Goal: Information Seeking & Learning: Check status

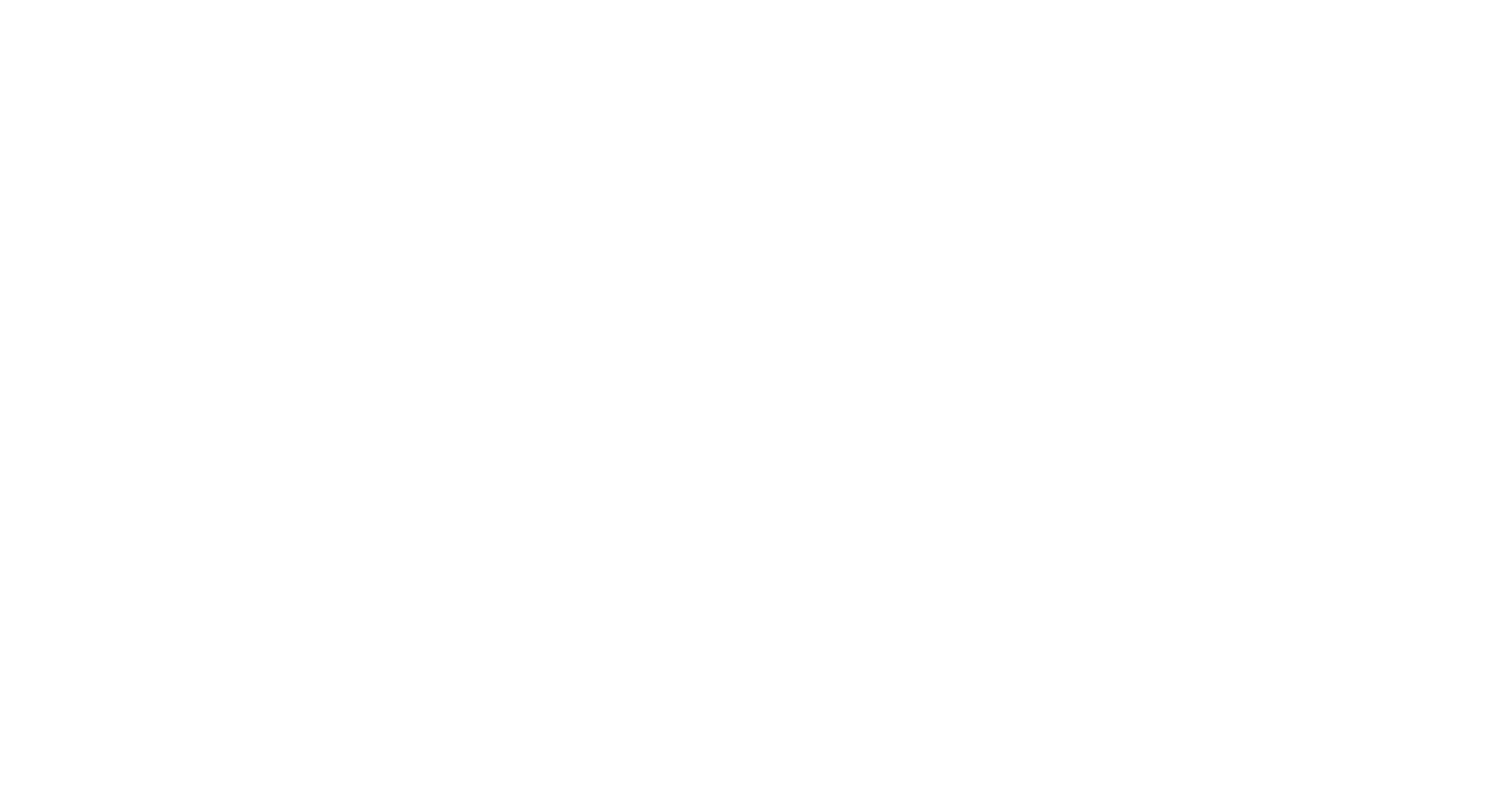
click at [725, 0] on html at bounding box center [744, 0] width 1487 height 0
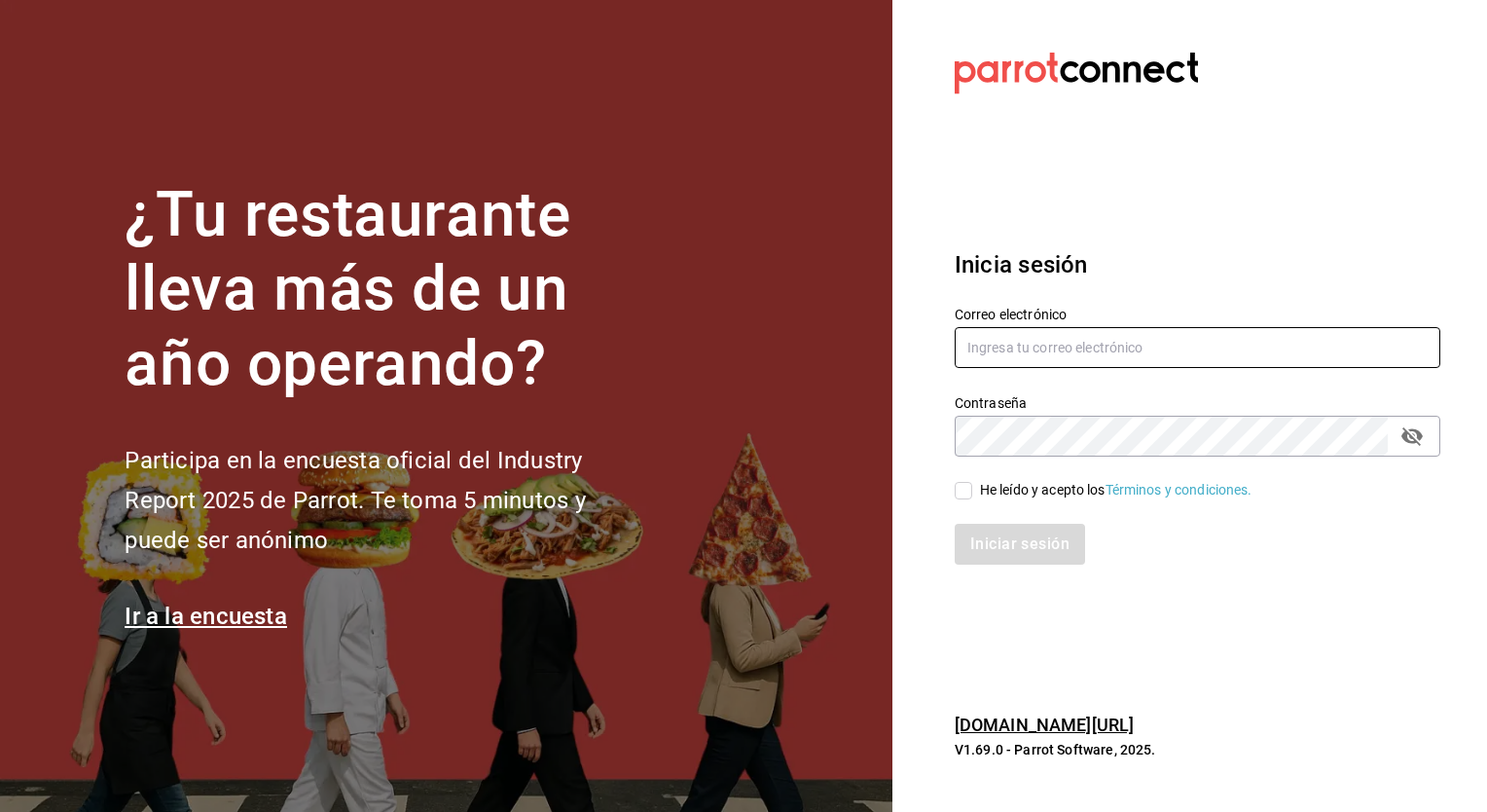
type input "[EMAIL_ADDRESS][DATE][DOMAIN_NAME]"
click at [966, 495] on input "He leído y acepto los Términos y condiciones." at bounding box center [964, 491] width 18 height 18
checkbox input "true"
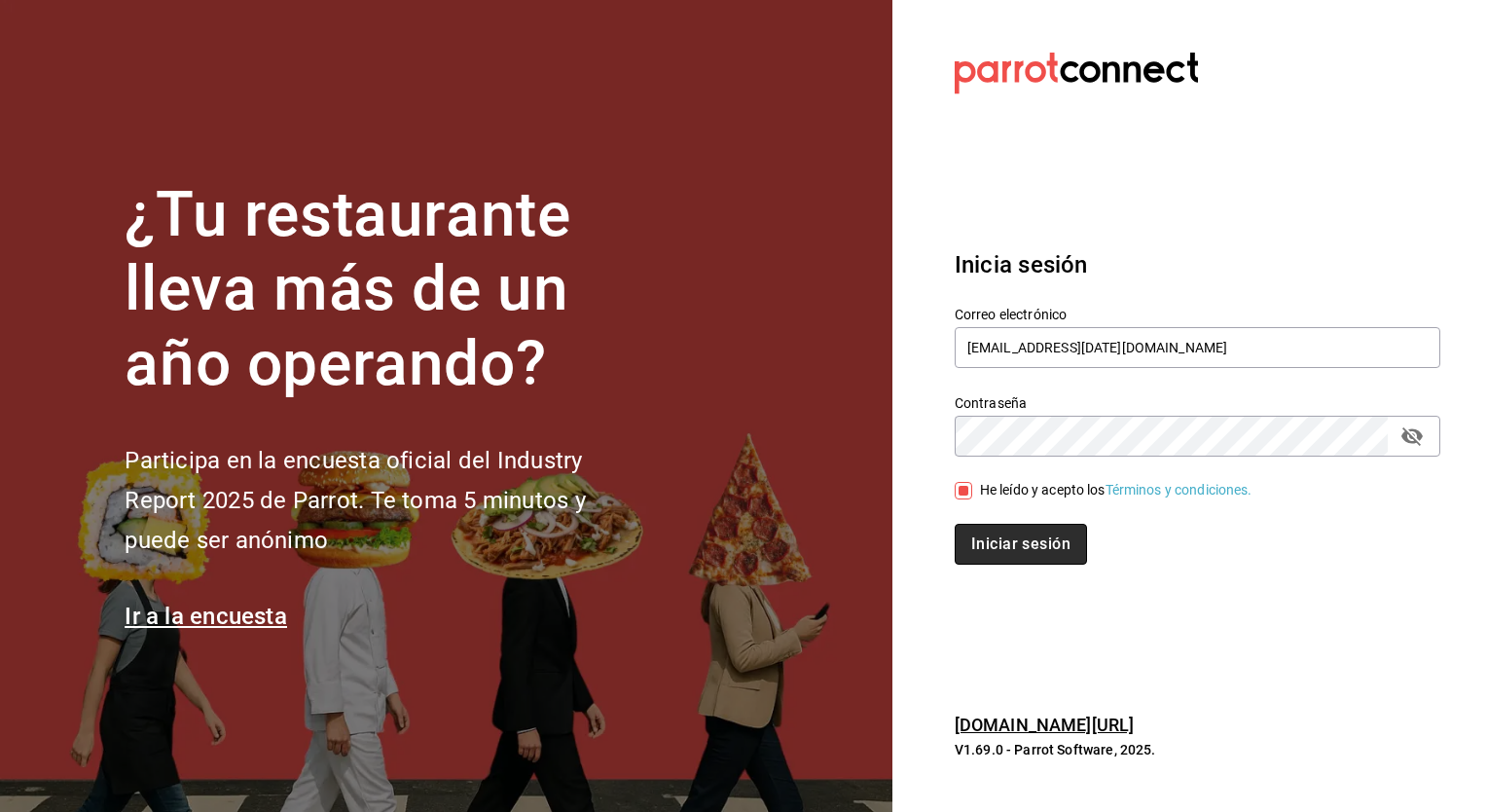
click at [1024, 556] on button "Iniciar sesión" at bounding box center [1021, 544] width 133 height 41
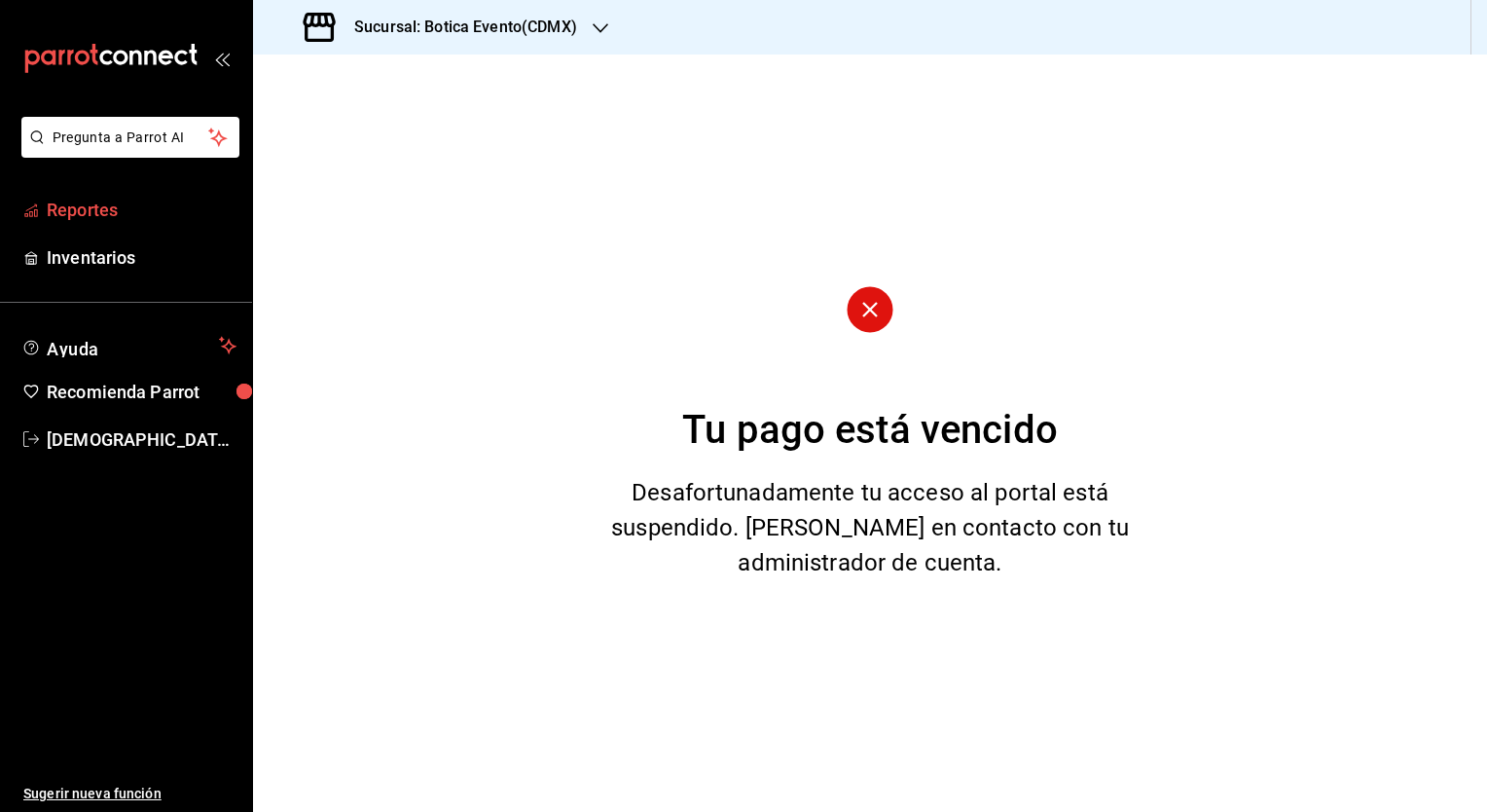
click at [101, 201] on span "Reportes" at bounding box center [142, 209] width 190 height 26
click at [563, 13] on div "Sucursal: Botica Evento(CDMX)" at bounding box center [442, 27] width 347 height 55
click at [378, 132] on div "Botica (CDMX)" at bounding box center [398, 128] width 260 height 20
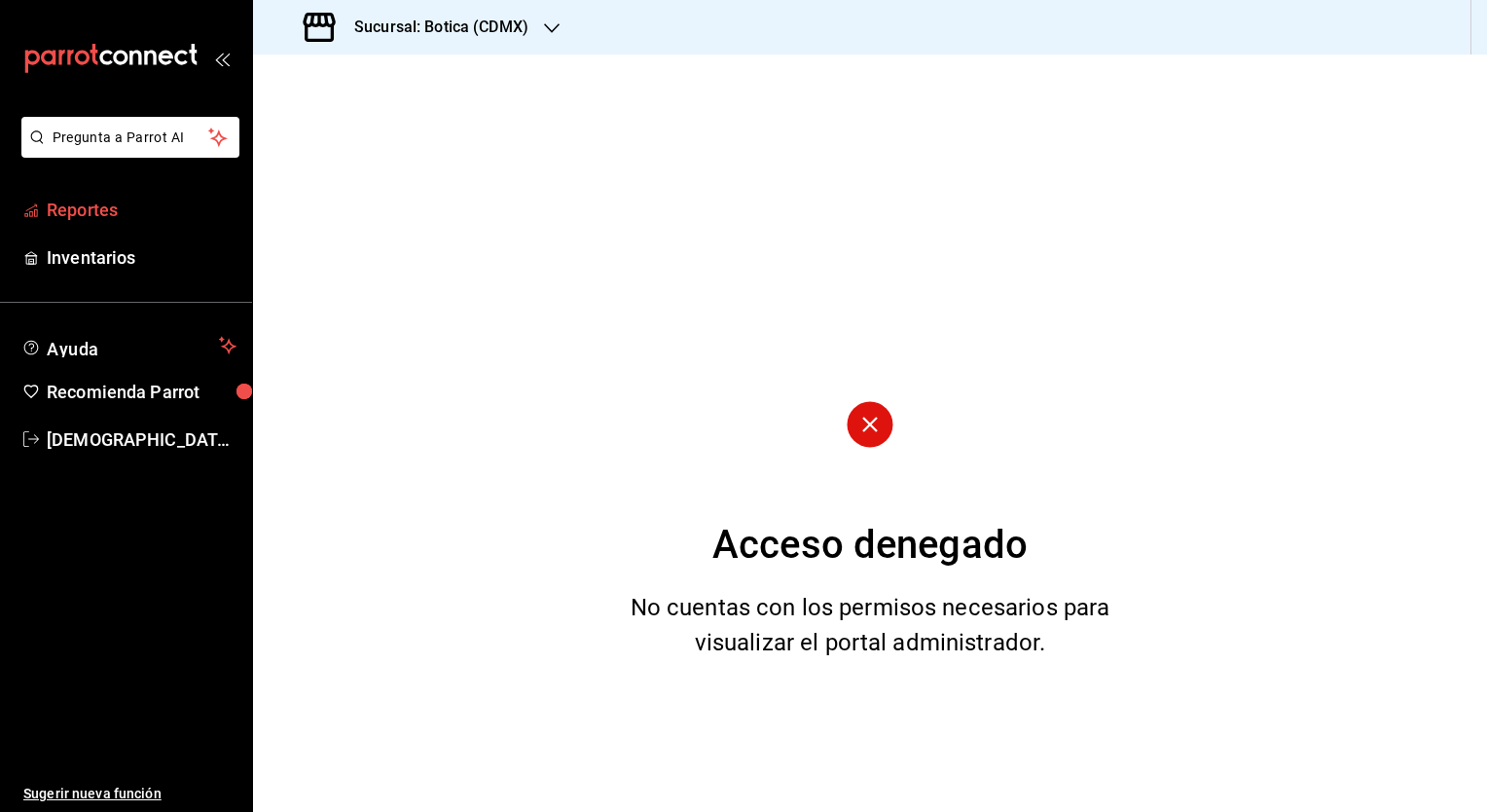
click at [70, 205] on span "Reportes" at bounding box center [142, 209] width 190 height 26
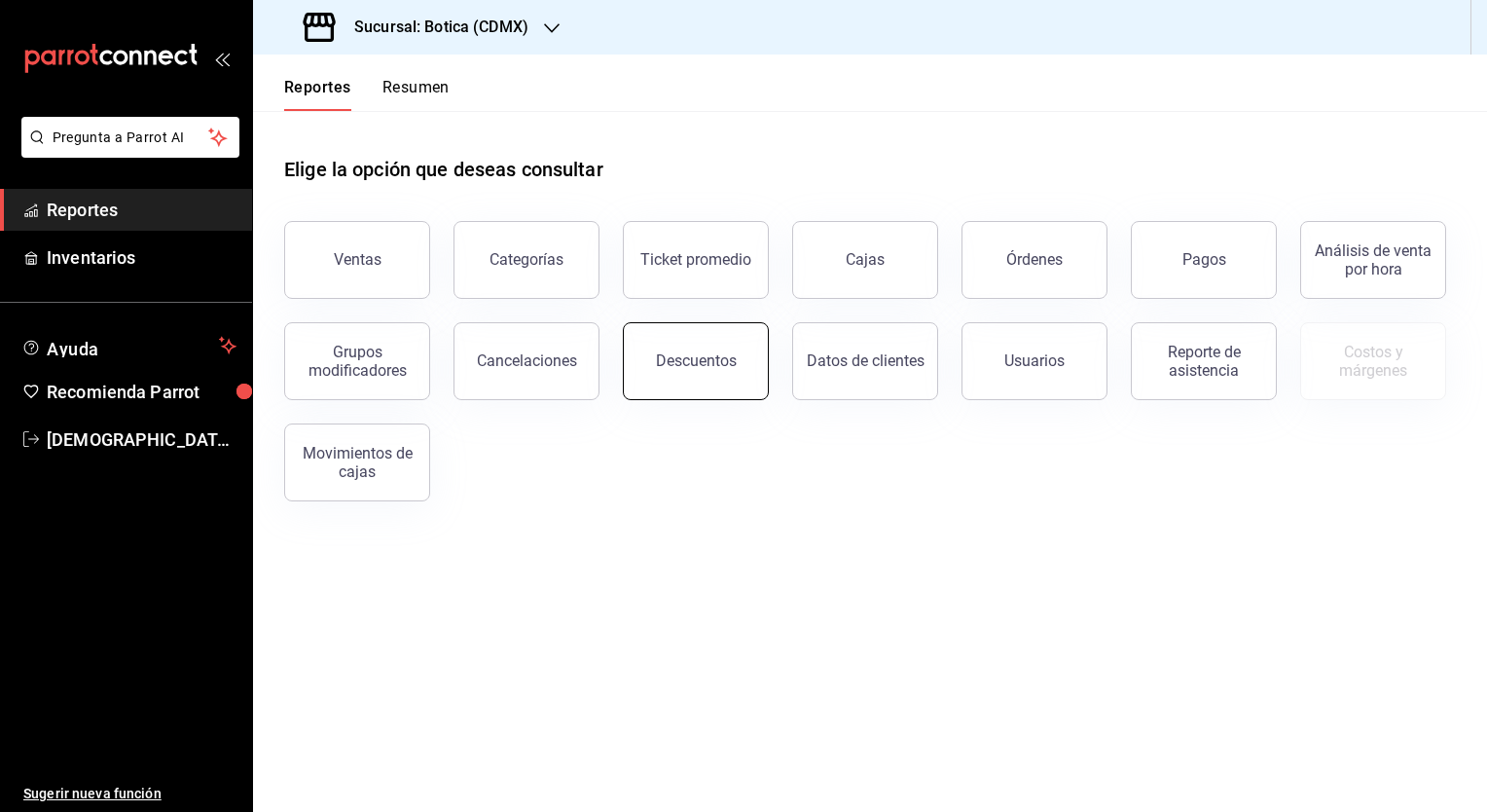
click at [717, 346] on button "Descuentos" at bounding box center [696, 361] width 146 height 78
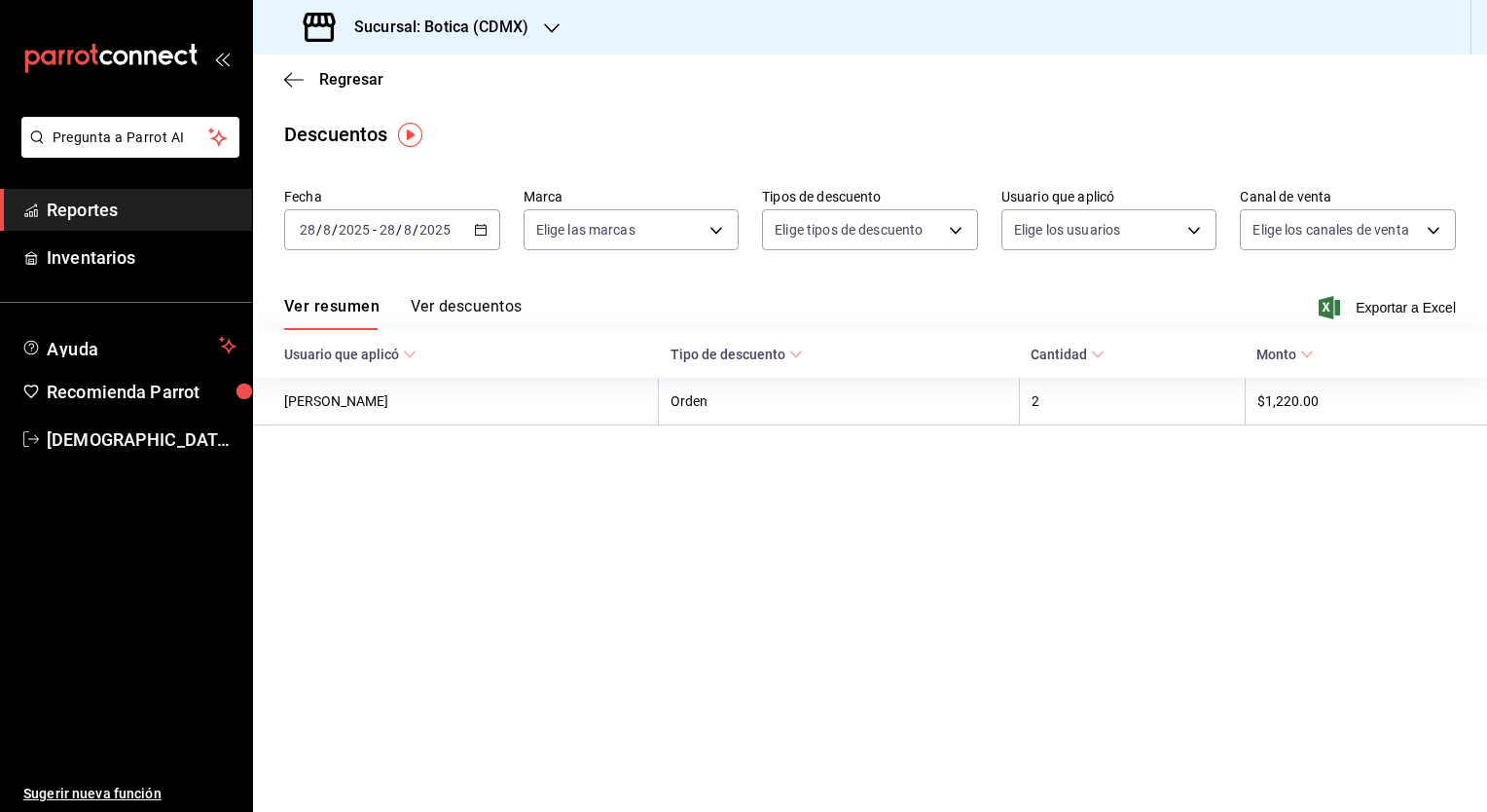
click at [475, 224] on \(Stroke\) "button" at bounding box center [481, 229] width 12 height 11
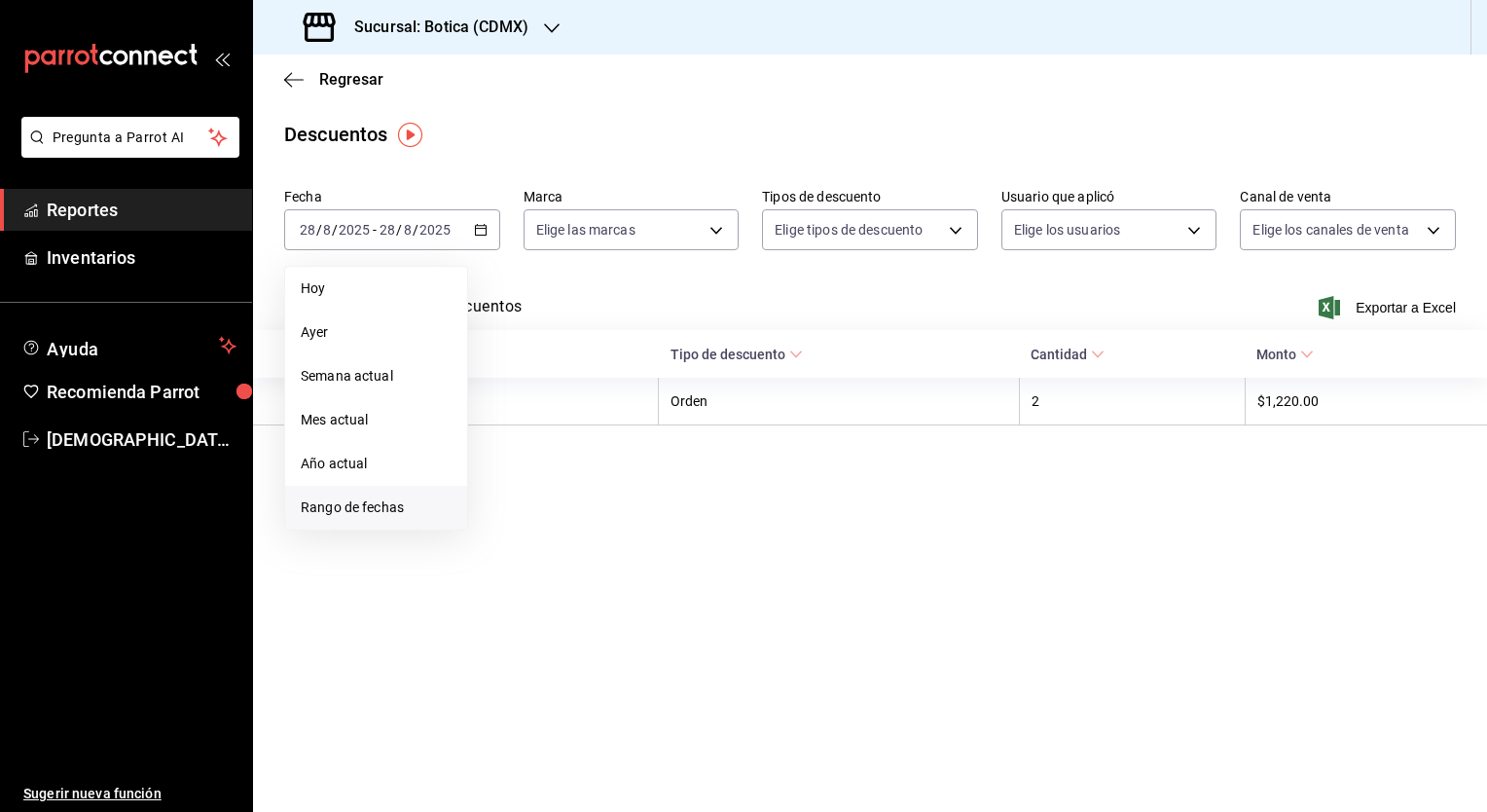
click at [366, 513] on span "Rango de fechas" at bounding box center [375, 507] width 151 height 20
click at [581, 535] on abbr "27" at bounding box center [578, 531] width 13 height 14
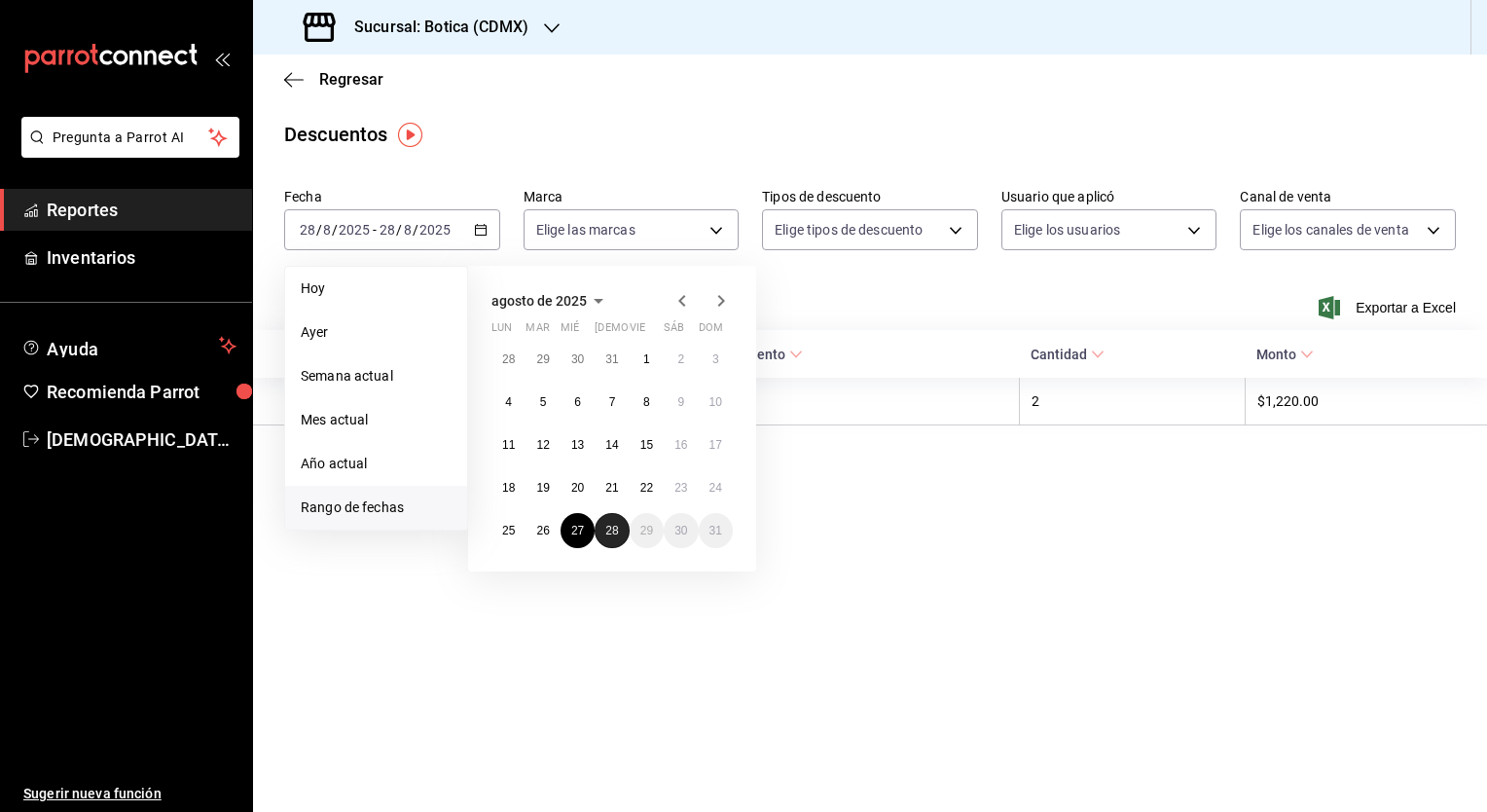
click at [602, 534] on button "28" at bounding box center [612, 530] width 34 height 35
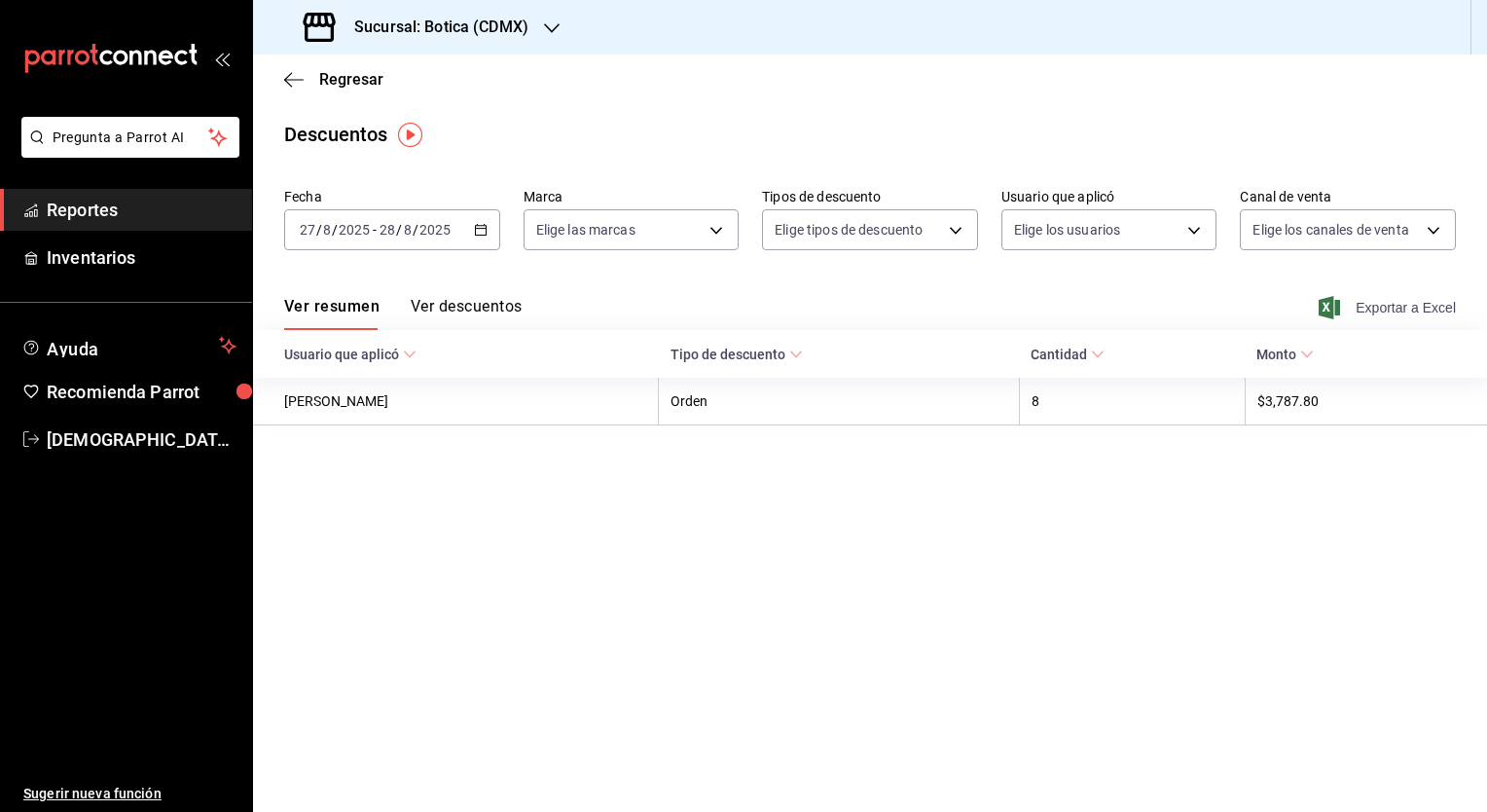
click at [1378, 304] on span "Exportar a Excel" at bounding box center [1390, 307] width 134 height 23
click at [86, 204] on span "Reportes" at bounding box center [142, 209] width 190 height 26
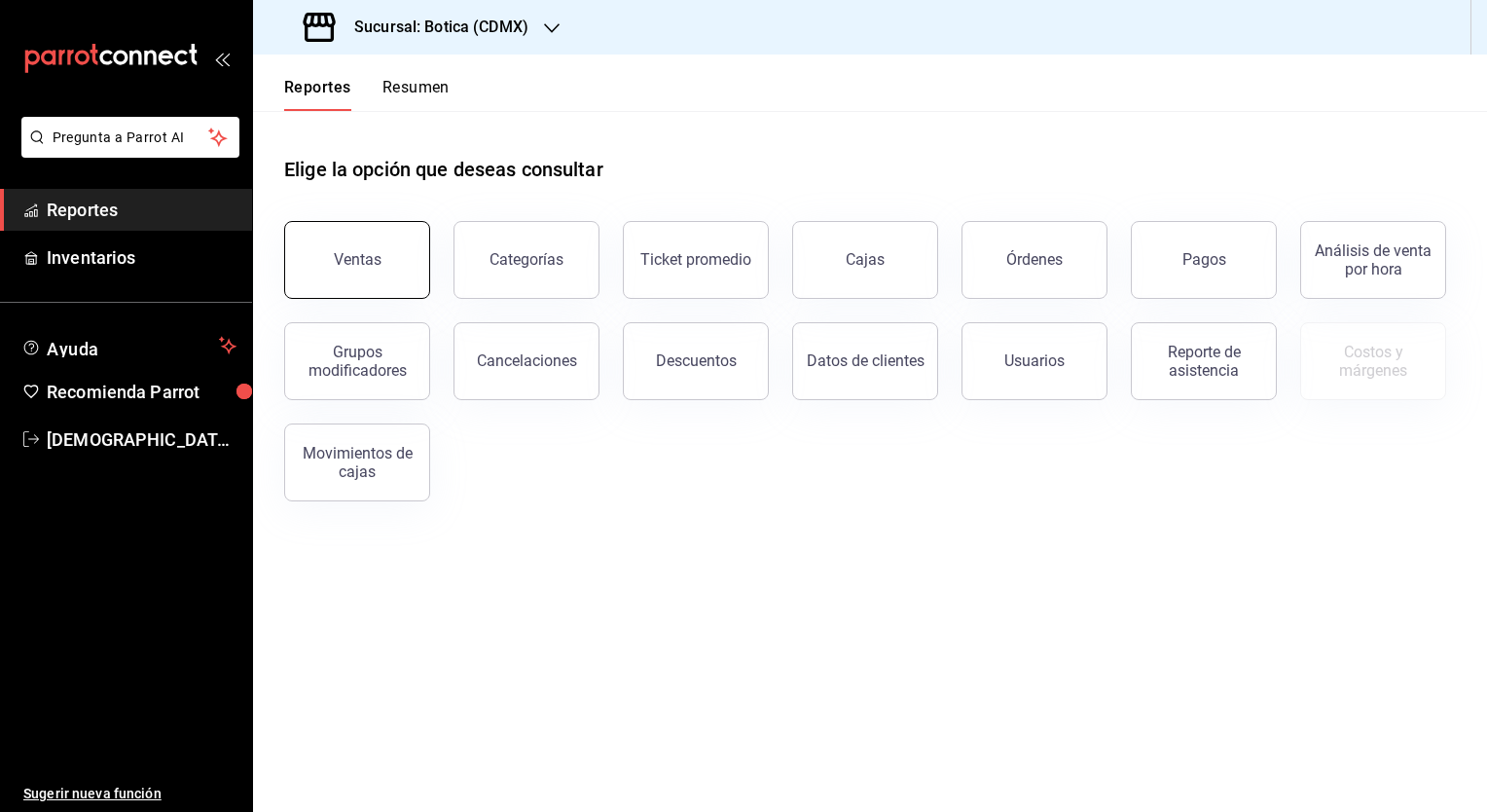
click at [363, 260] on div "Ventas" at bounding box center [358, 259] width 48 height 19
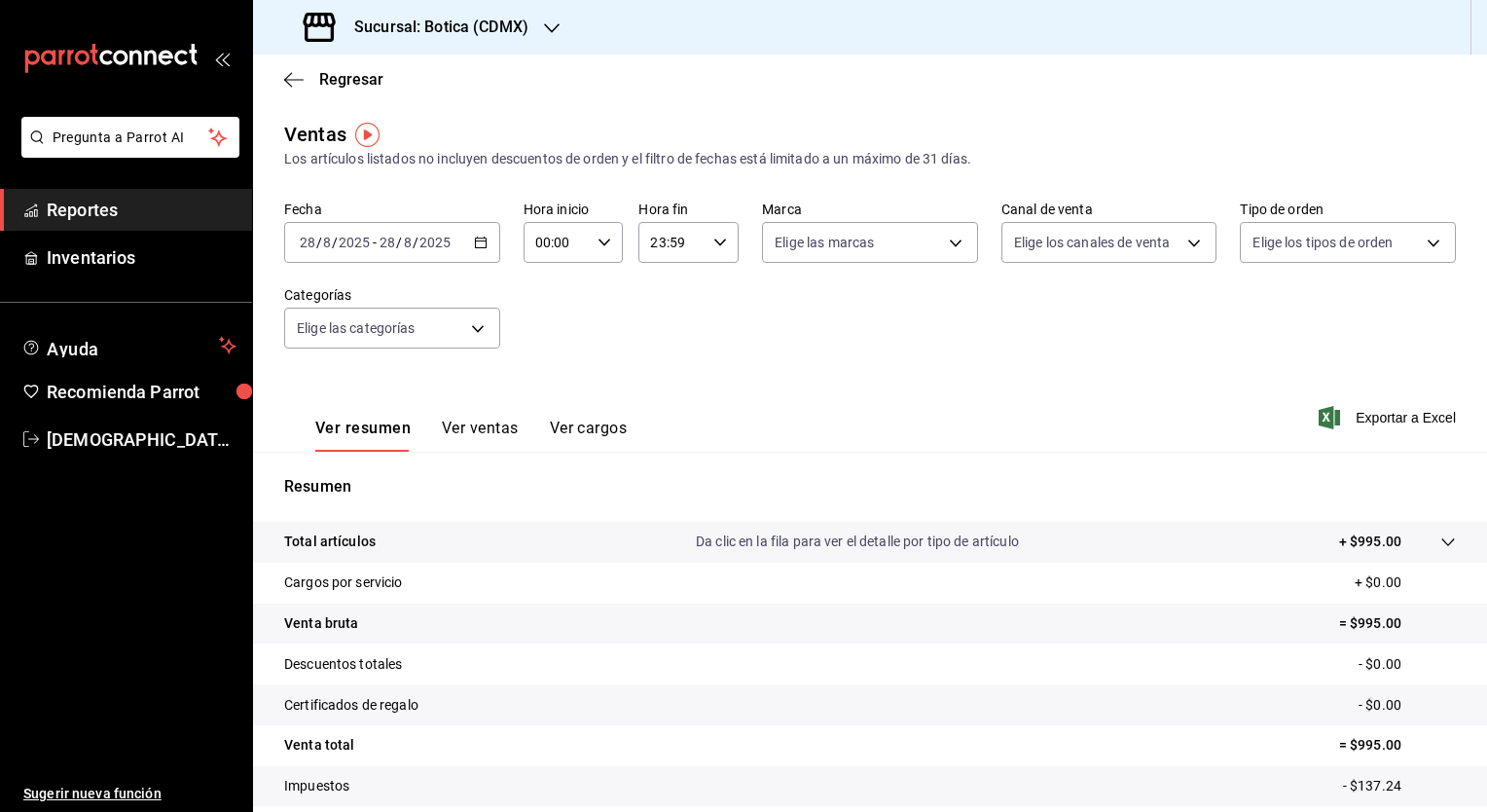
click at [474, 248] on icon "button" at bounding box center [481, 242] width 14 height 14
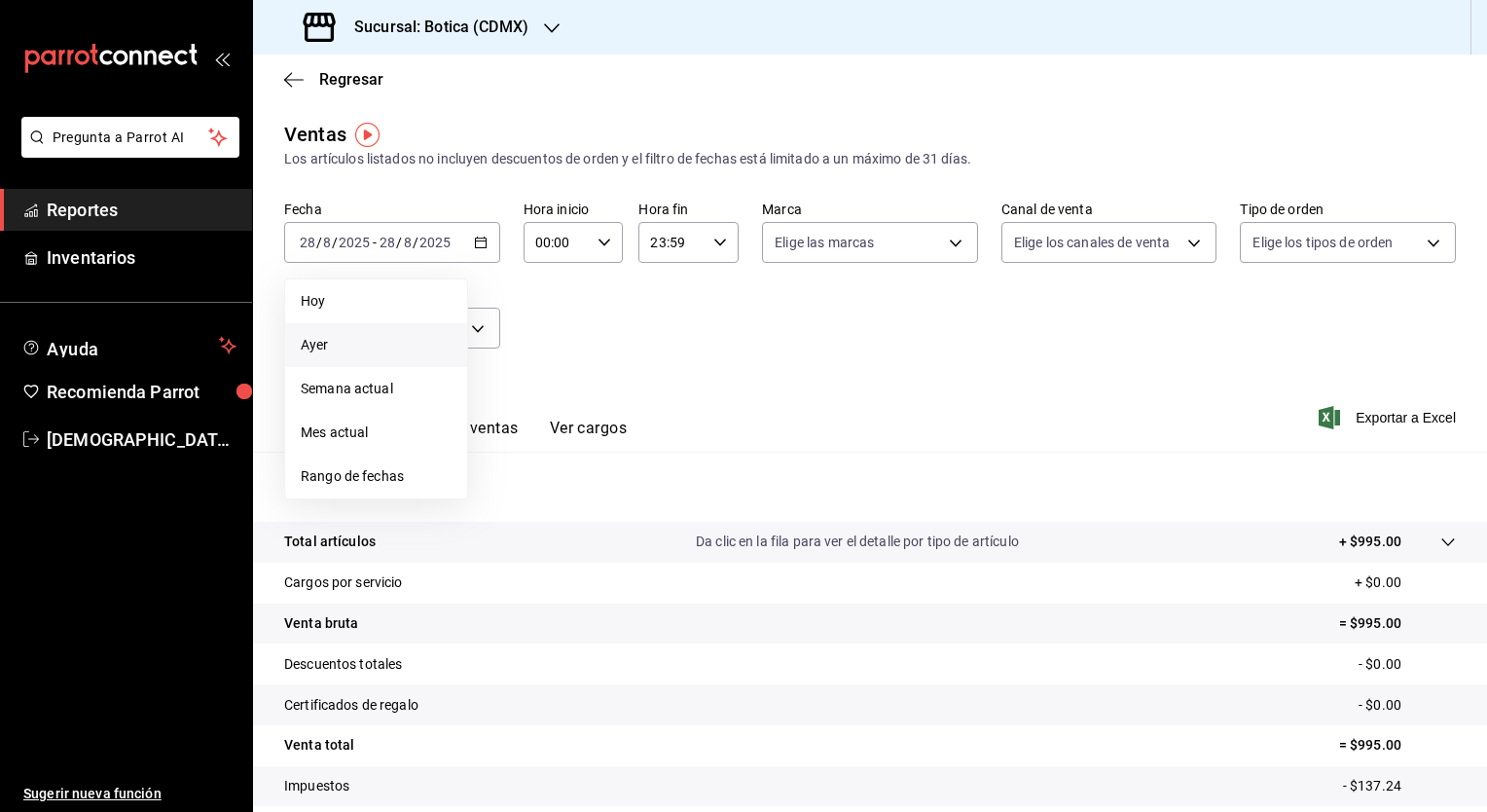
click at [350, 342] on span "Ayer" at bounding box center [375, 345] width 151 height 20
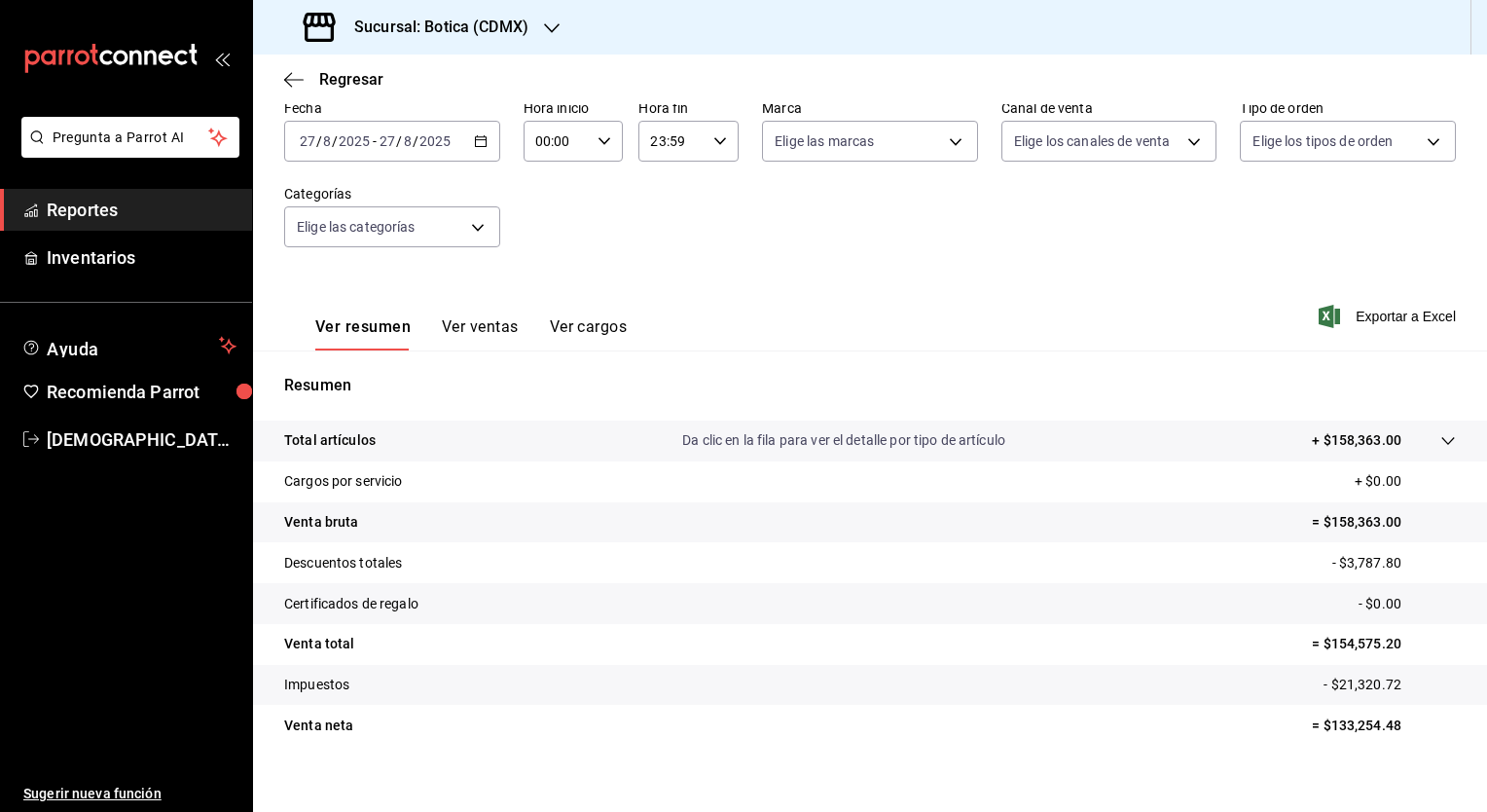
scroll to position [121, 0]
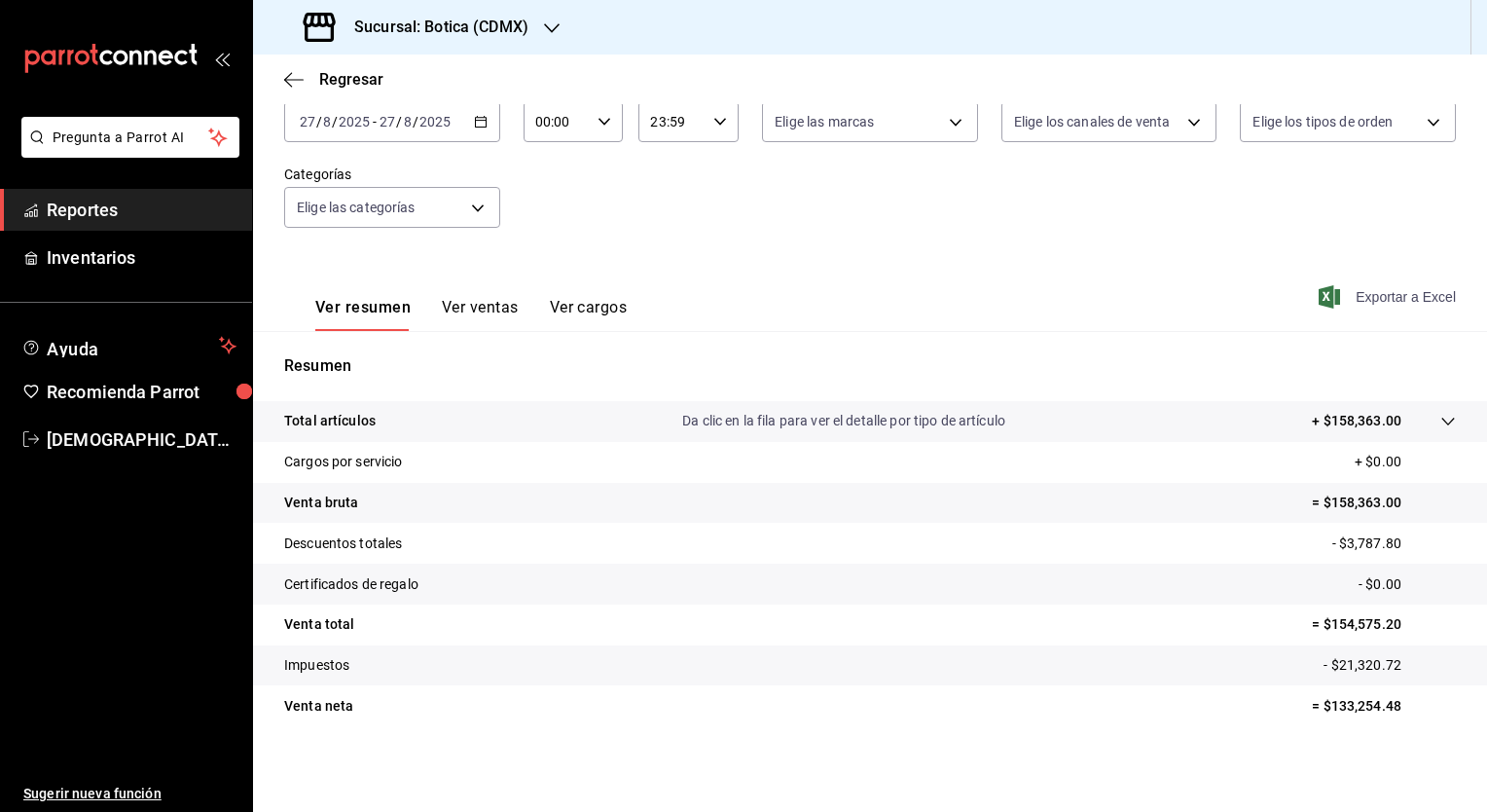
click at [1360, 290] on span "Exportar a Excel" at bounding box center [1390, 296] width 134 height 23
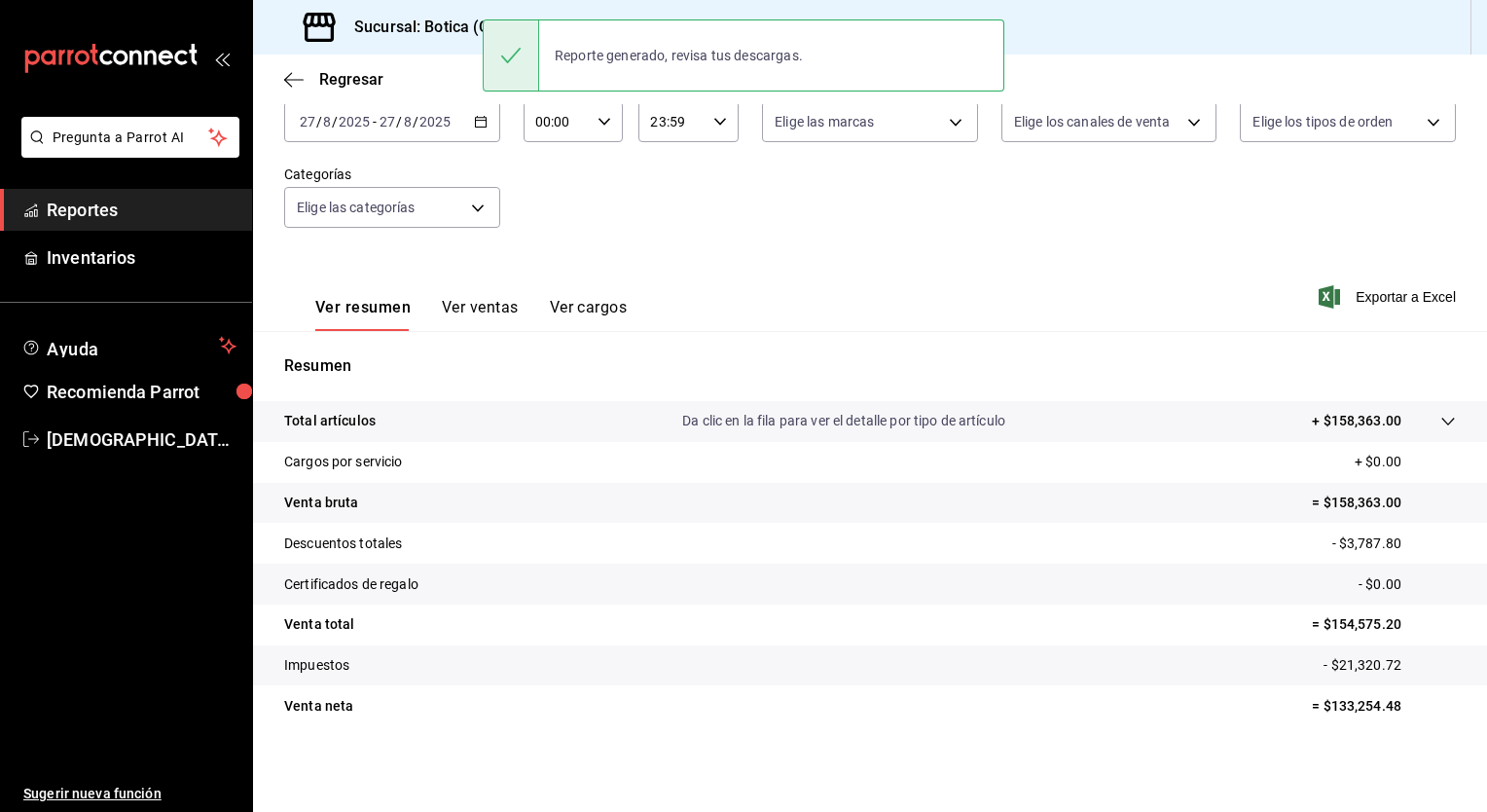
click at [104, 193] on link "Reportes" at bounding box center [126, 209] width 252 height 42
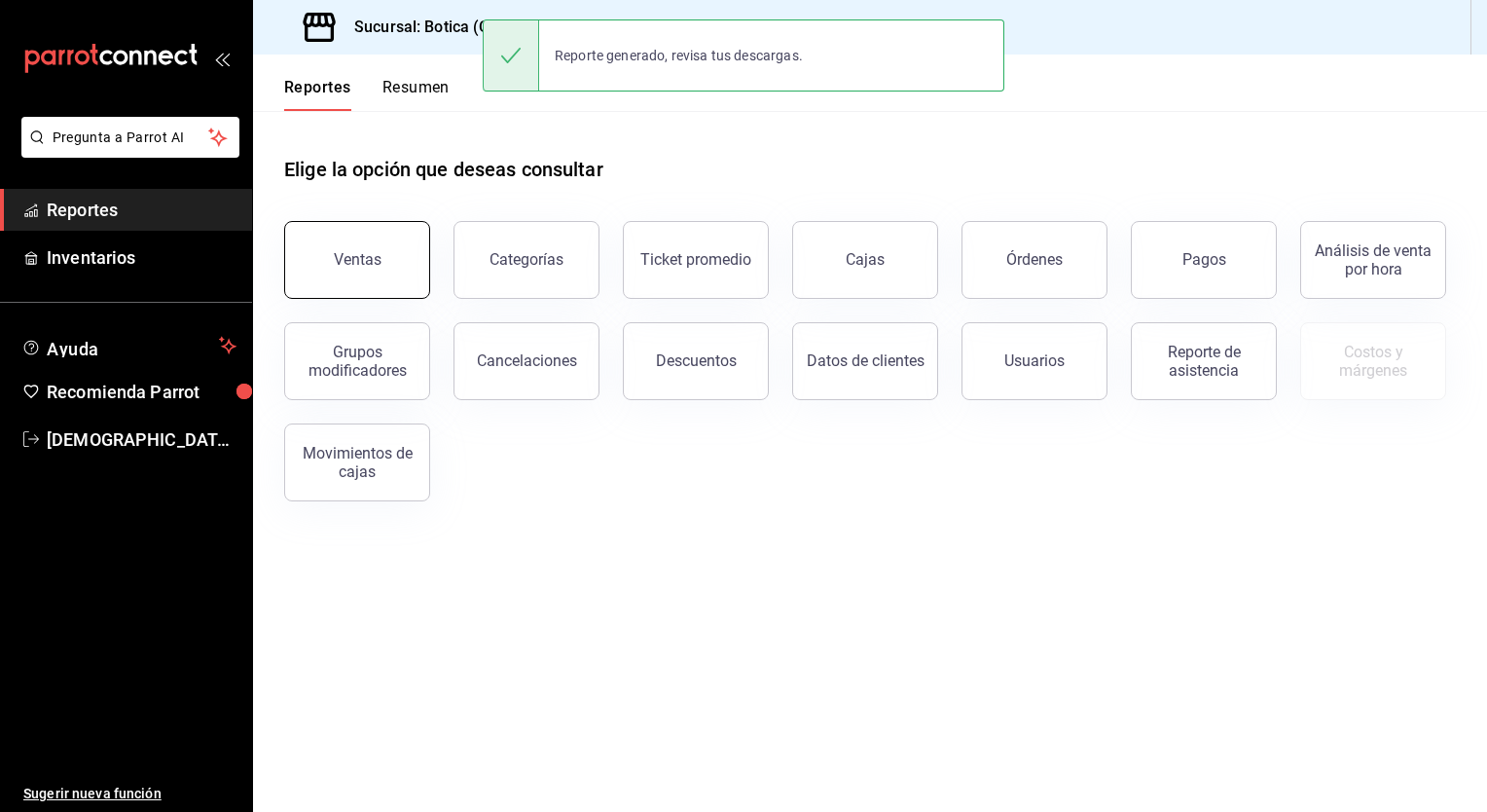
click at [347, 262] on div "Ventas" at bounding box center [358, 259] width 48 height 19
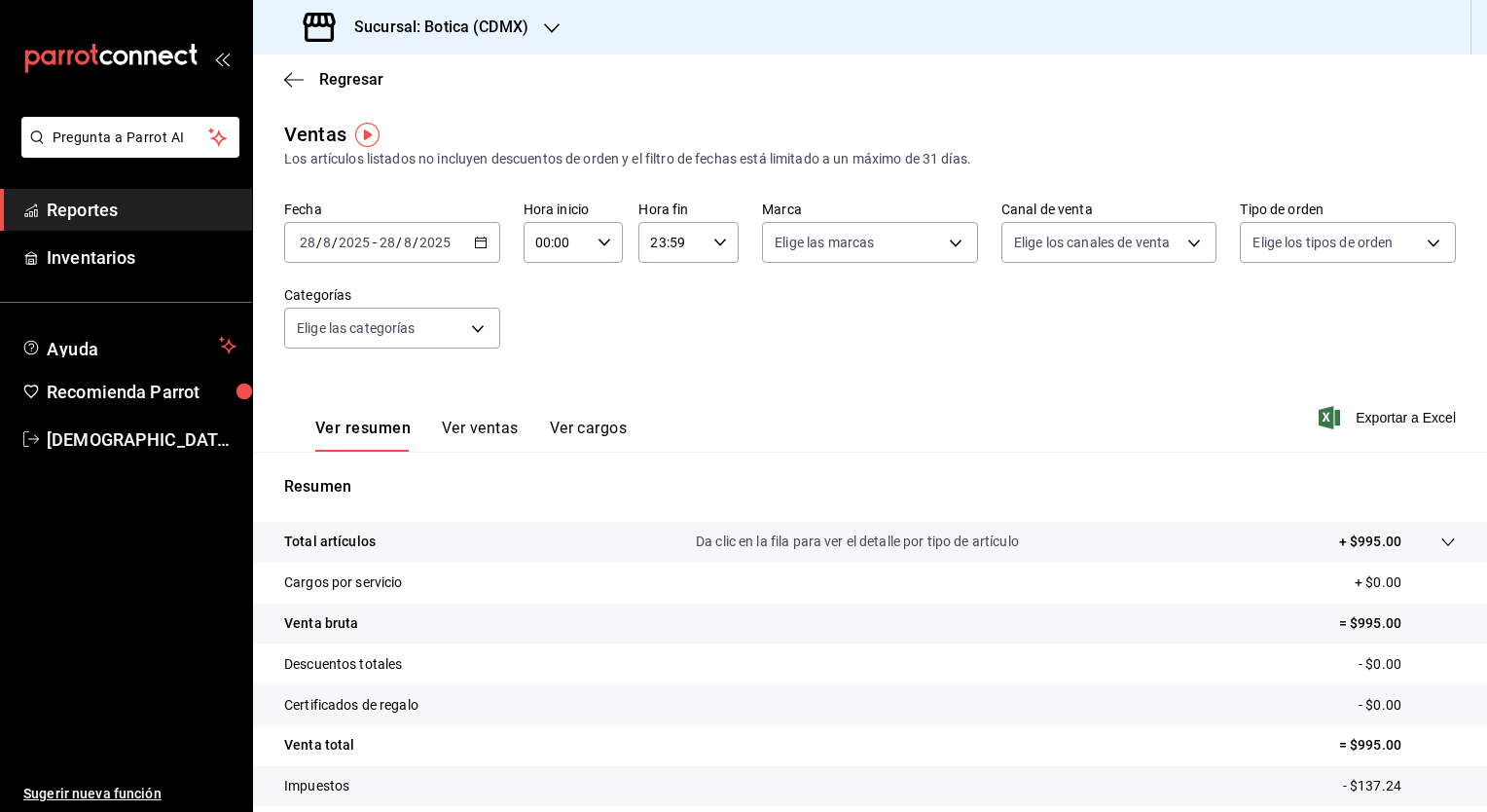
click at [479, 252] on div "2025-08-28 28 / 8 / 2025 - 2025-08-28 28 / 8 / 2025" at bounding box center [392, 241] width 217 height 41
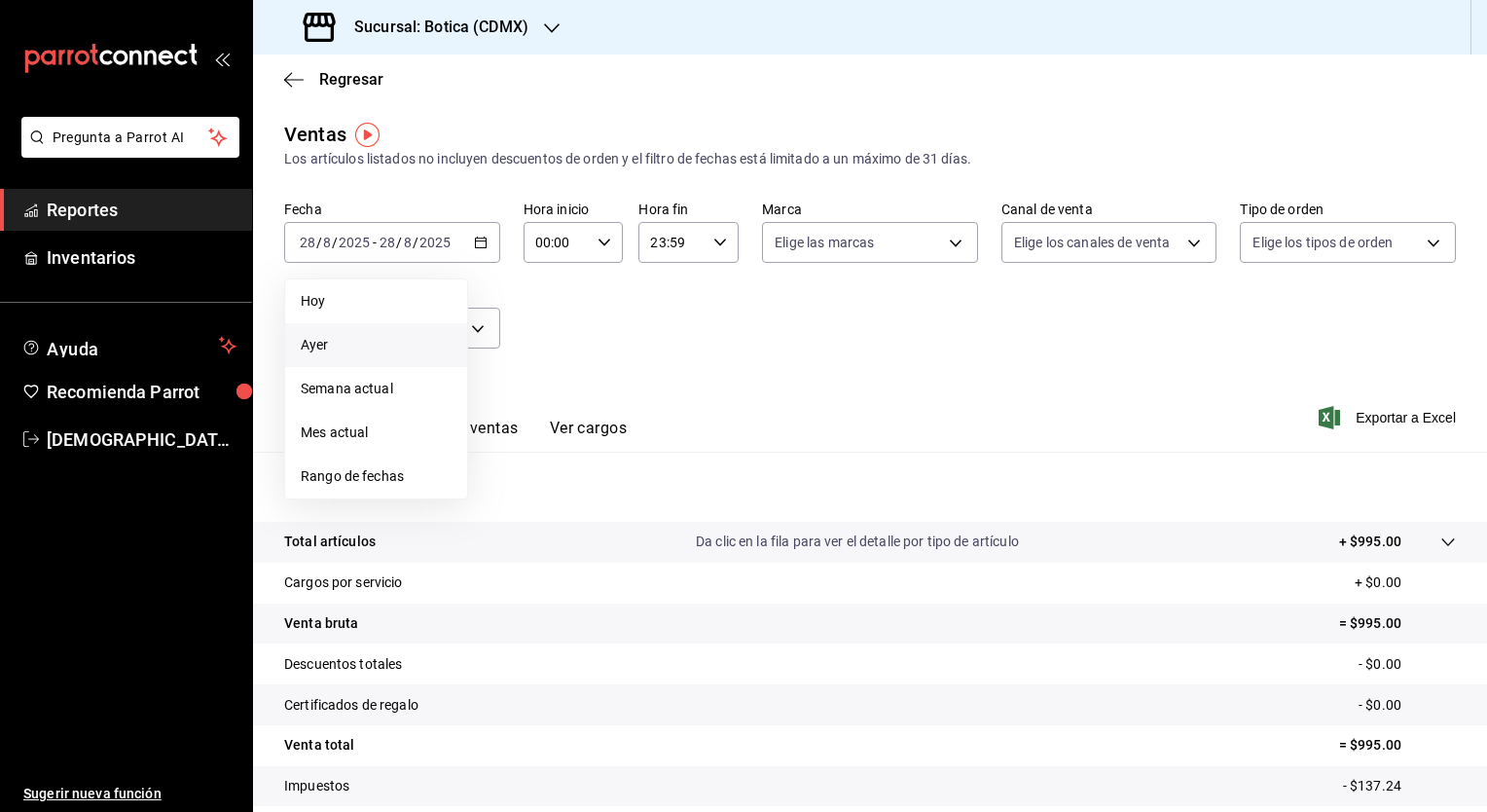
click at [358, 348] on span "Ayer" at bounding box center [375, 345] width 151 height 20
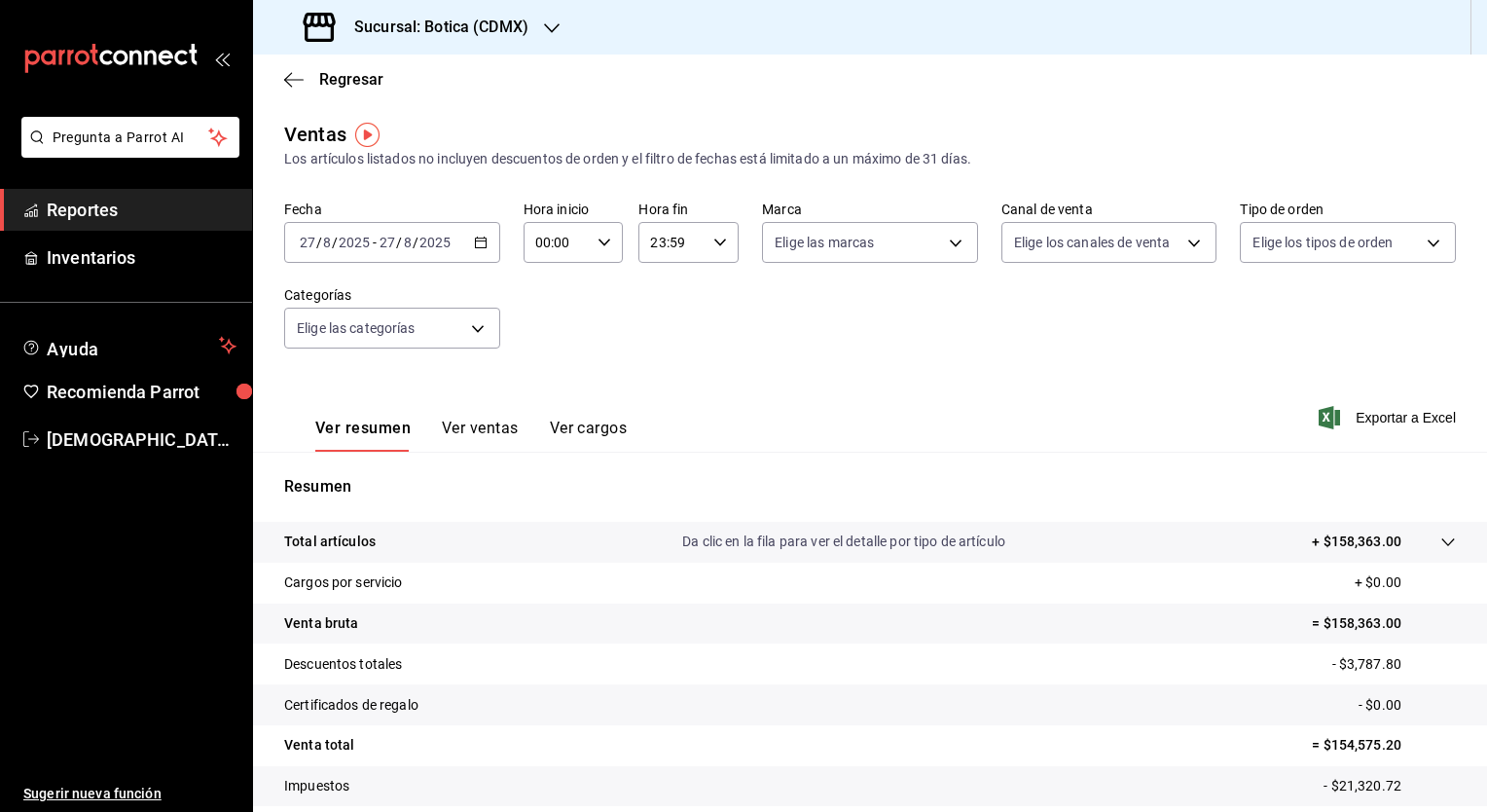
click at [1422, 543] on div at bounding box center [1429, 542] width 55 height 20
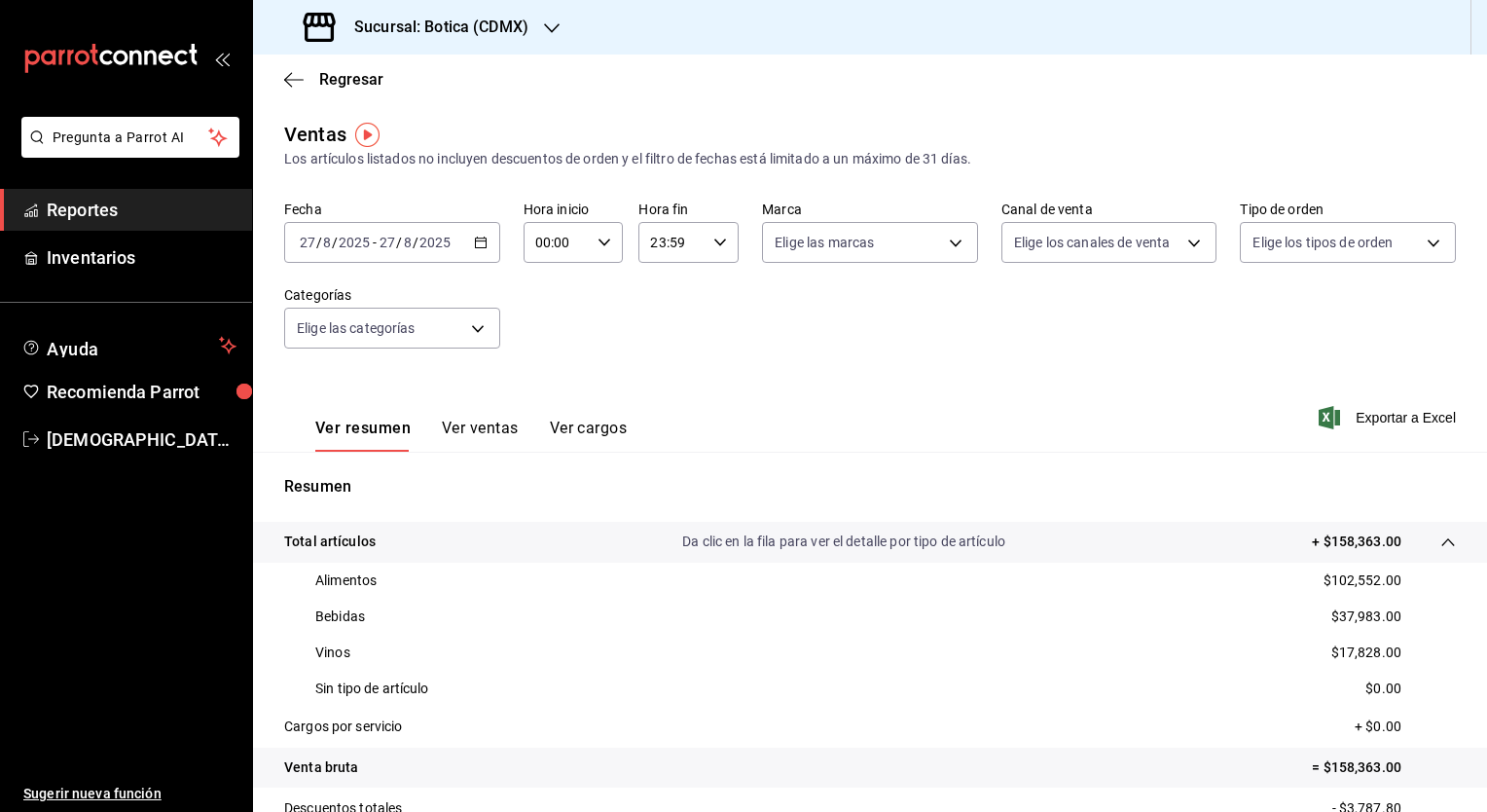
click at [90, 221] on span "Reportes" at bounding box center [142, 209] width 190 height 26
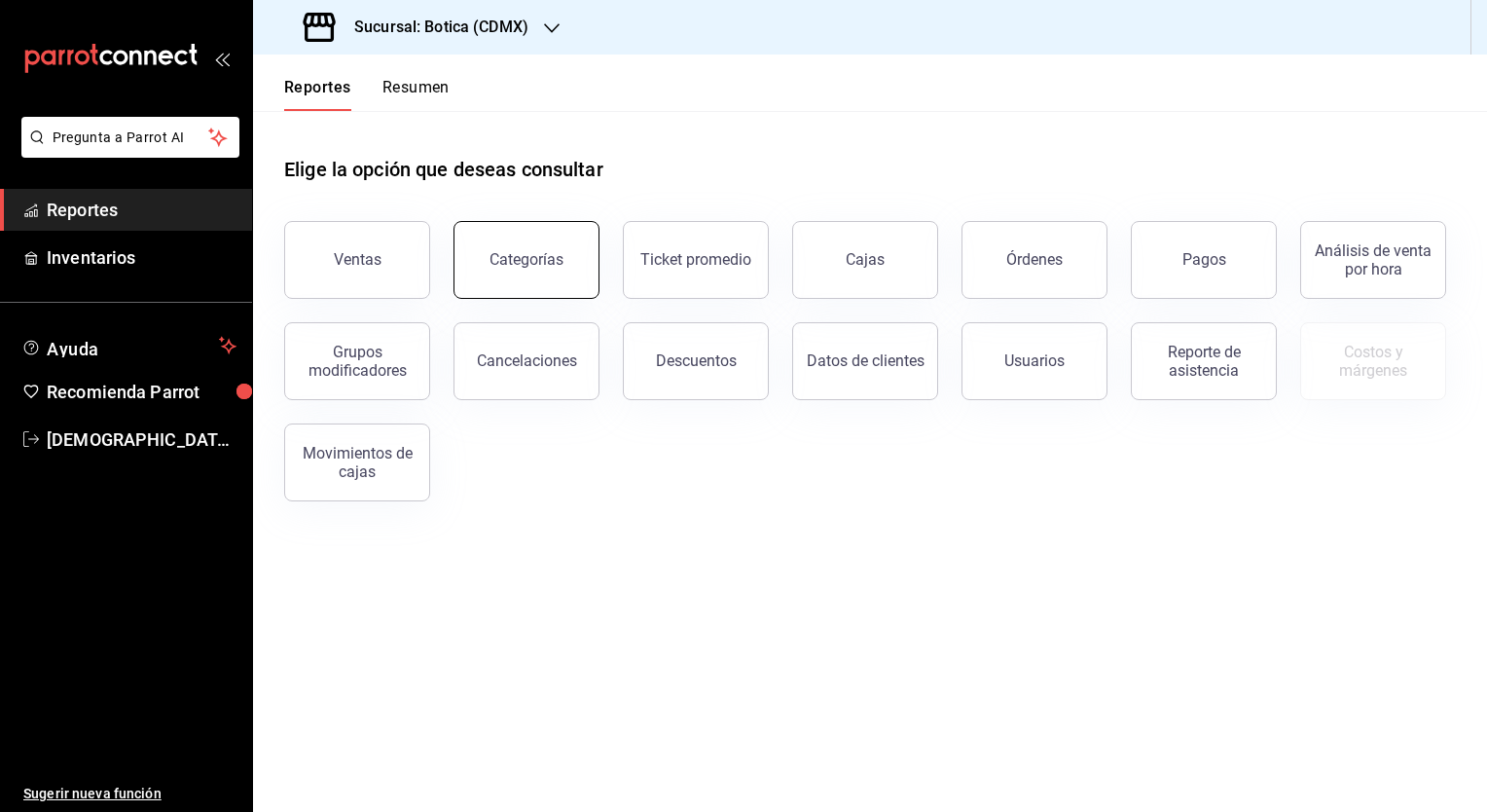
click at [494, 263] on div "Categorías" at bounding box center [527, 259] width 74 height 19
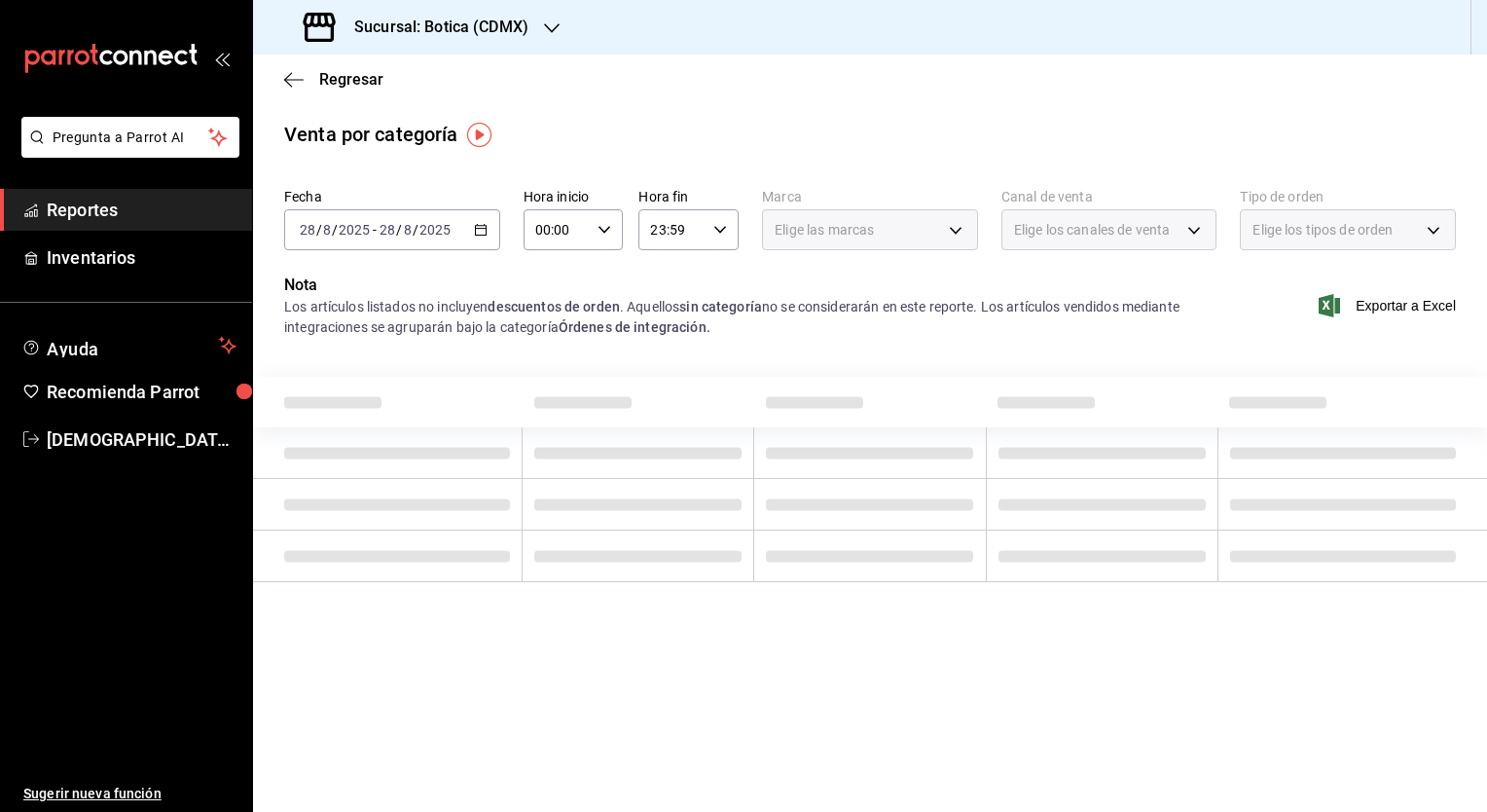
click at [499, 245] on div "Fecha 2025-08-28 28 / 8 / 2025 - 2025-08-28 28 / 8 / 2025 Hora inicio 00:00 Hor…" at bounding box center [870, 226] width 1172 height 94
click at [486, 233] on \(Stroke\) "button" at bounding box center [481, 229] width 12 height 11
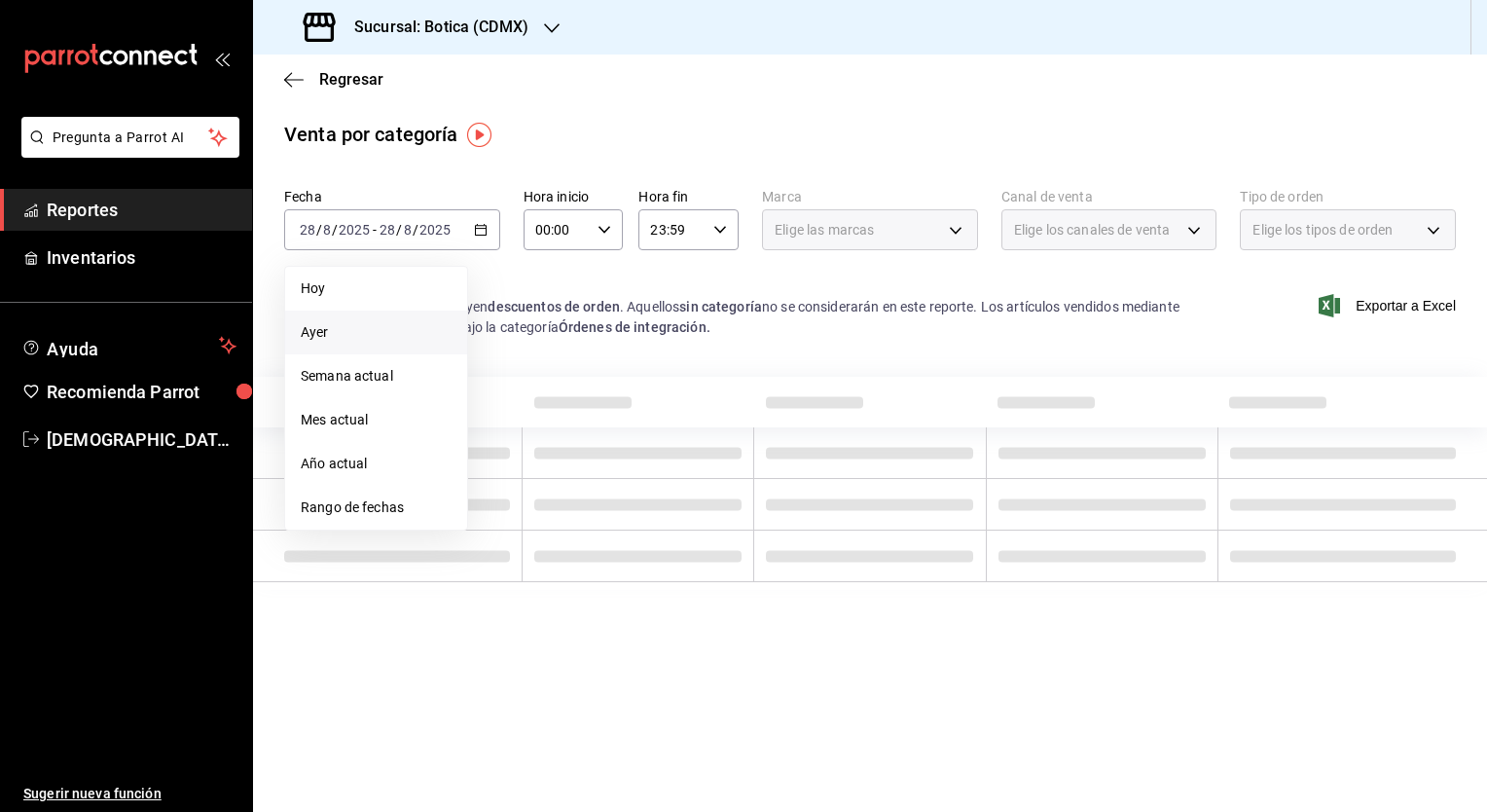
click at [359, 334] on span "Ayer" at bounding box center [375, 332] width 151 height 20
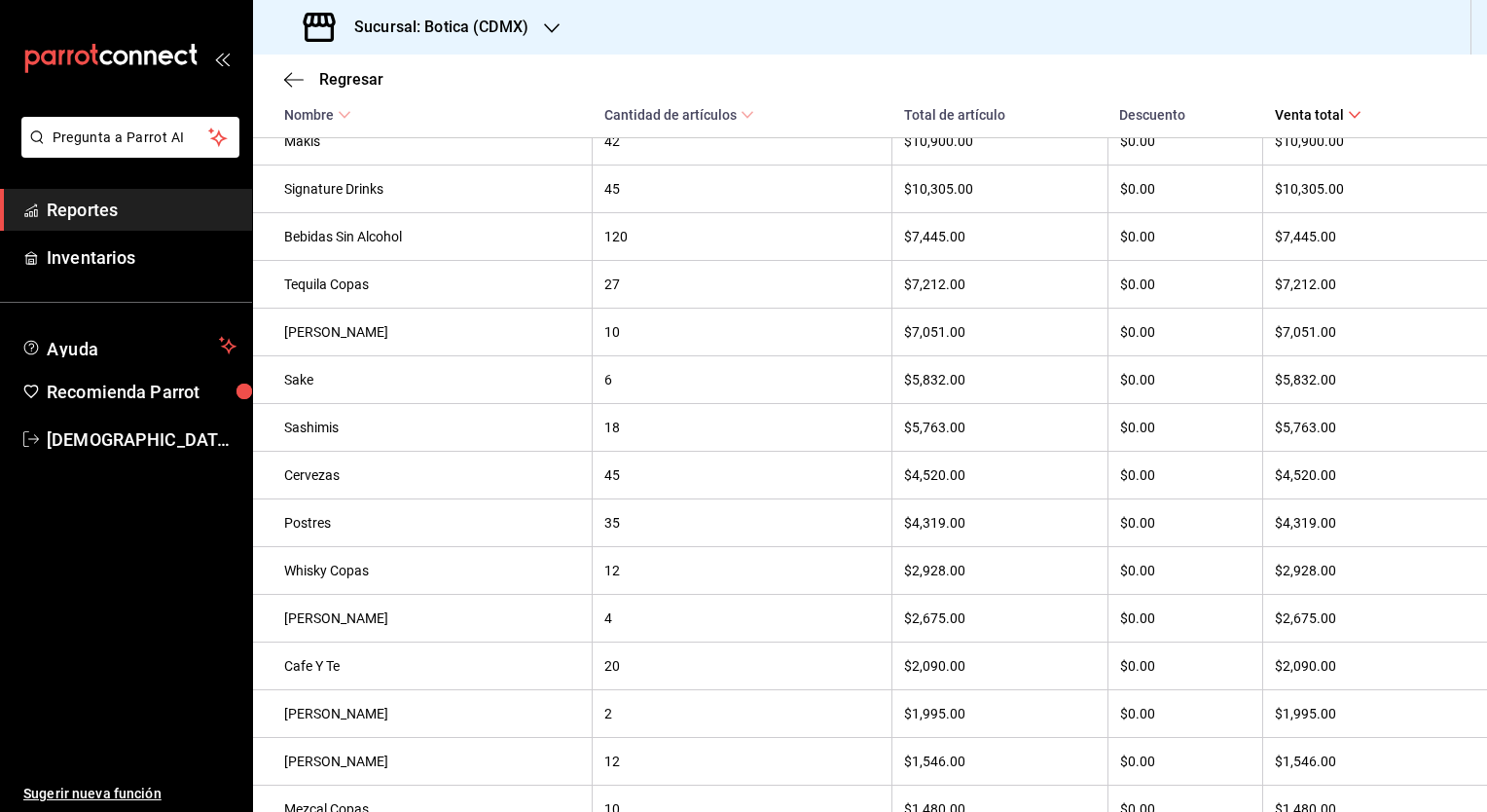
scroll to position [533, 0]
click at [89, 192] on link "Reportes" at bounding box center [126, 209] width 252 height 42
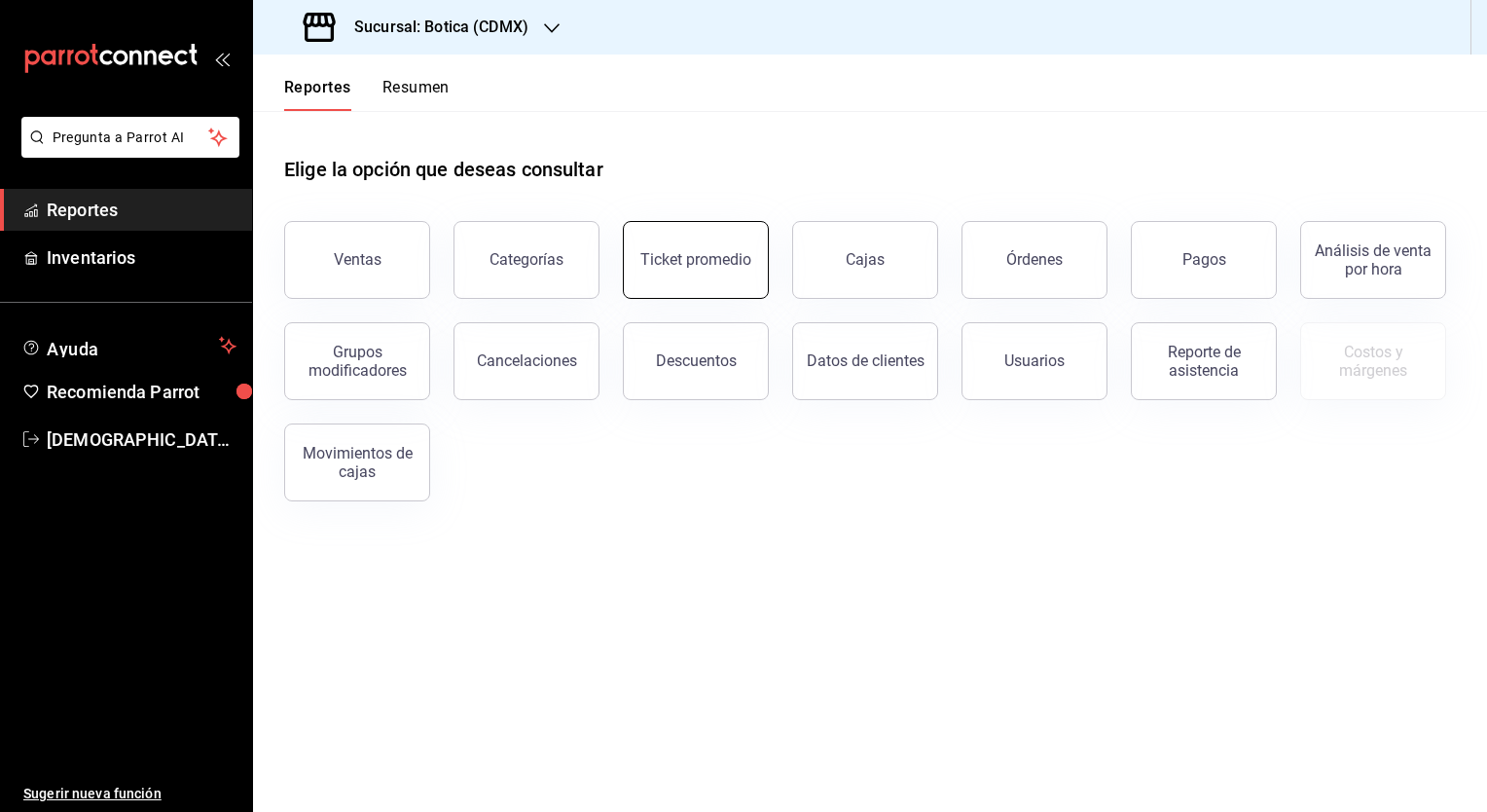
click at [716, 289] on button "Ticket promedio" at bounding box center [696, 259] width 146 height 78
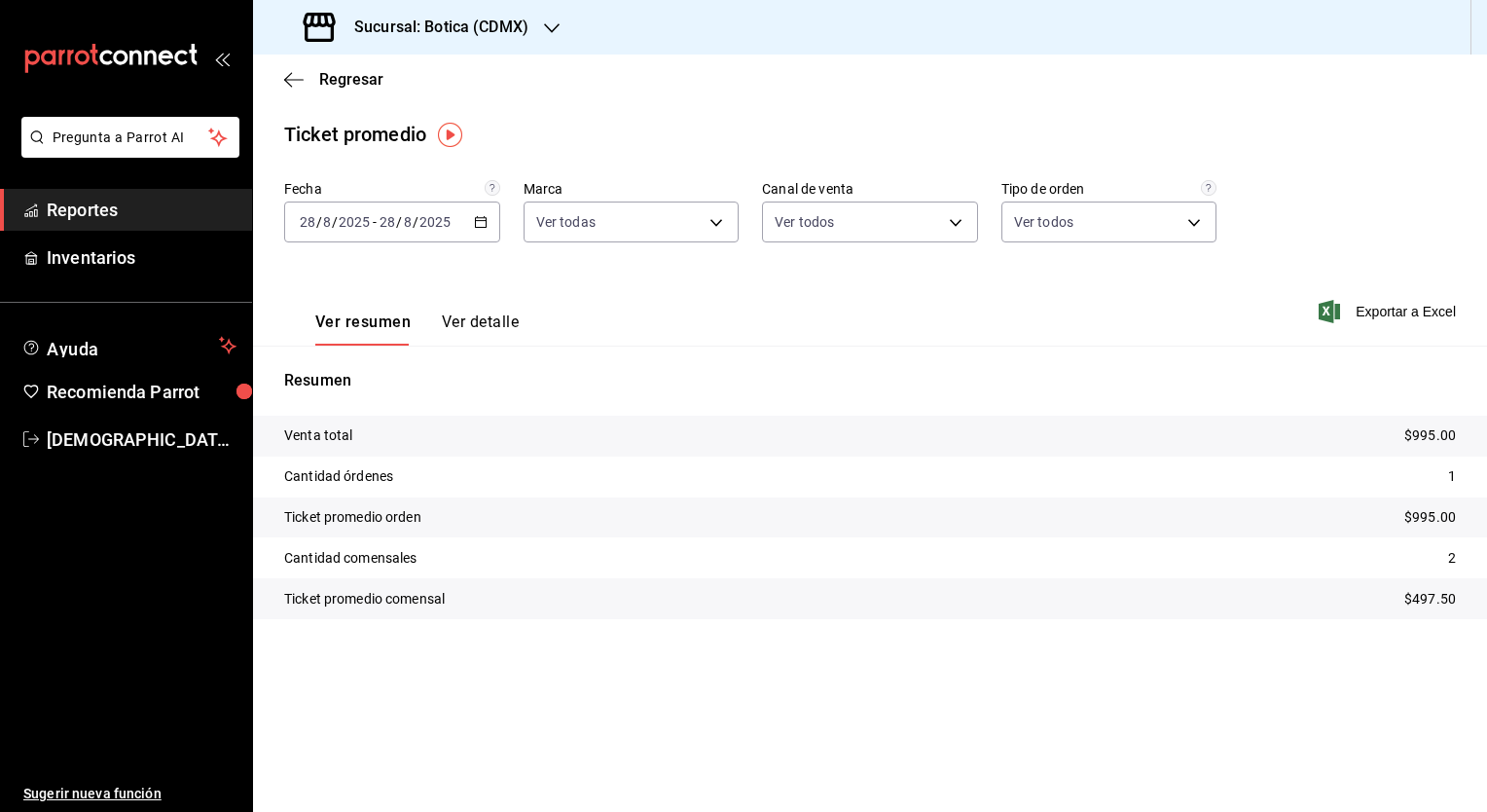
click at [483, 227] on \(Stroke\) "button" at bounding box center [481, 222] width 12 height 11
click at [318, 317] on span "Ayer" at bounding box center [375, 324] width 151 height 20
click at [82, 219] on span "Reportes" at bounding box center [142, 209] width 190 height 26
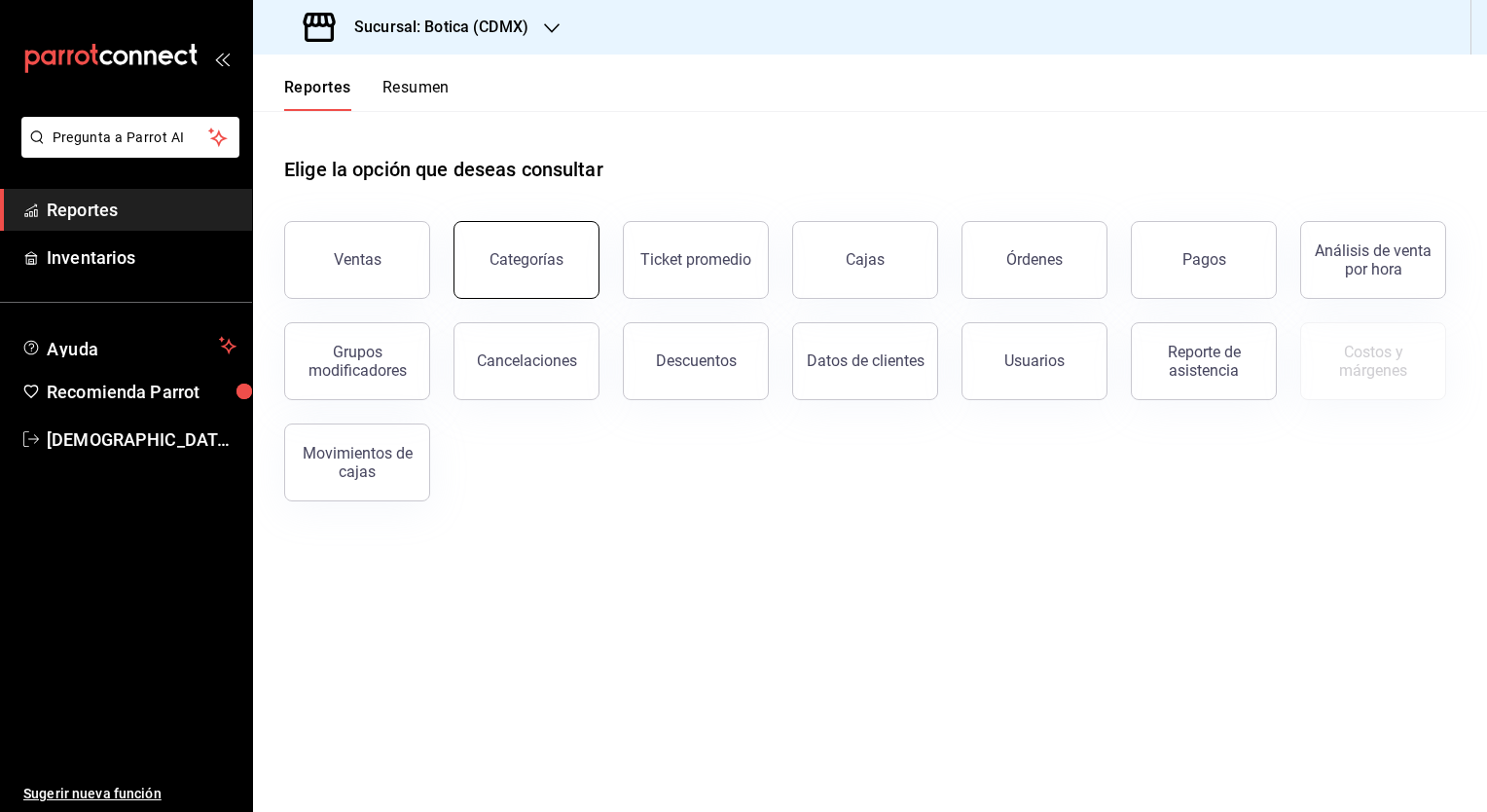
click at [530, 282] on button "Categorías" at bounding box center [527, 259] width 146 height 78
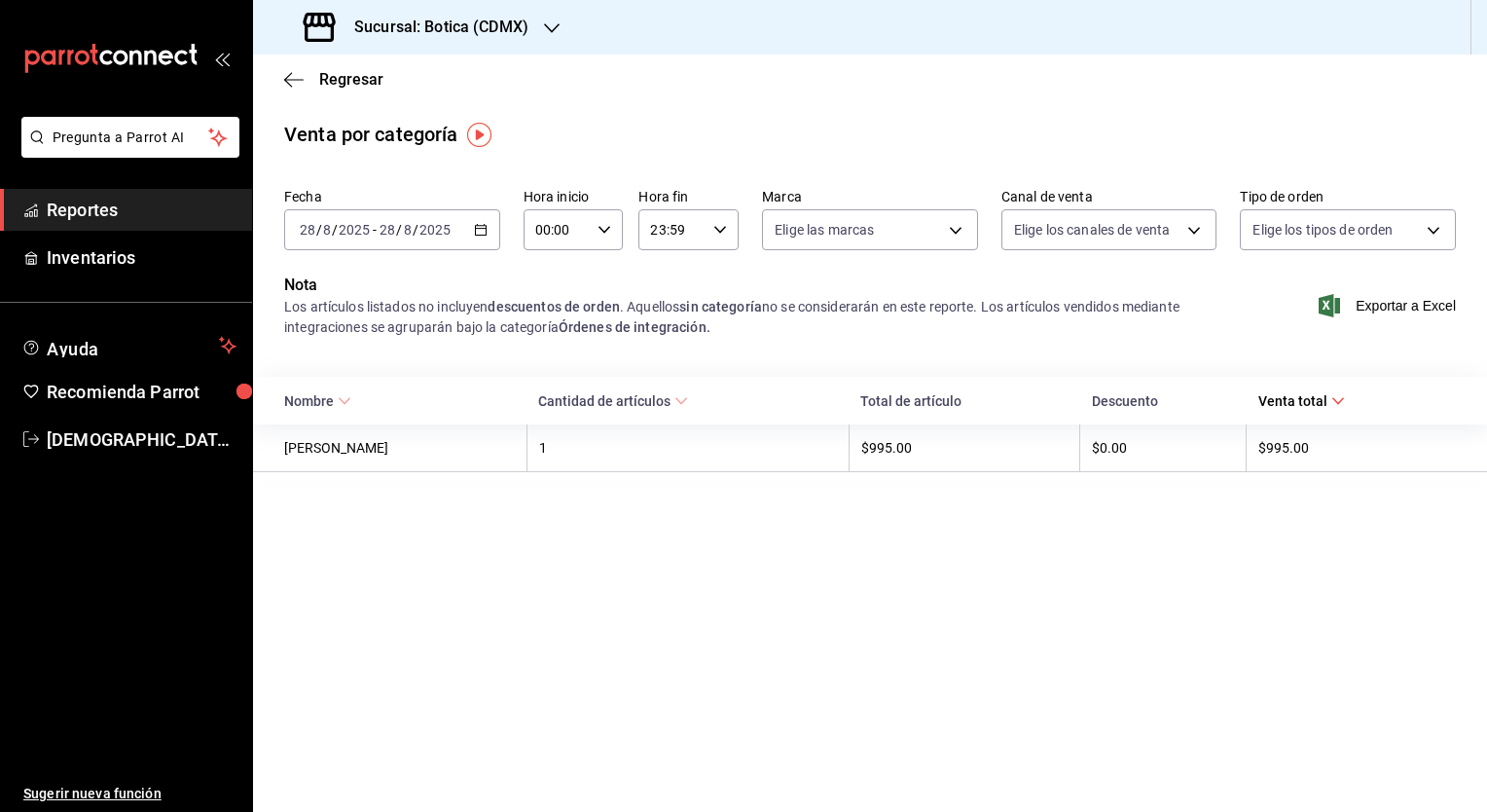
click at [483, 233] on icon "button" at bounding box center [481, 229] width 14 height 14
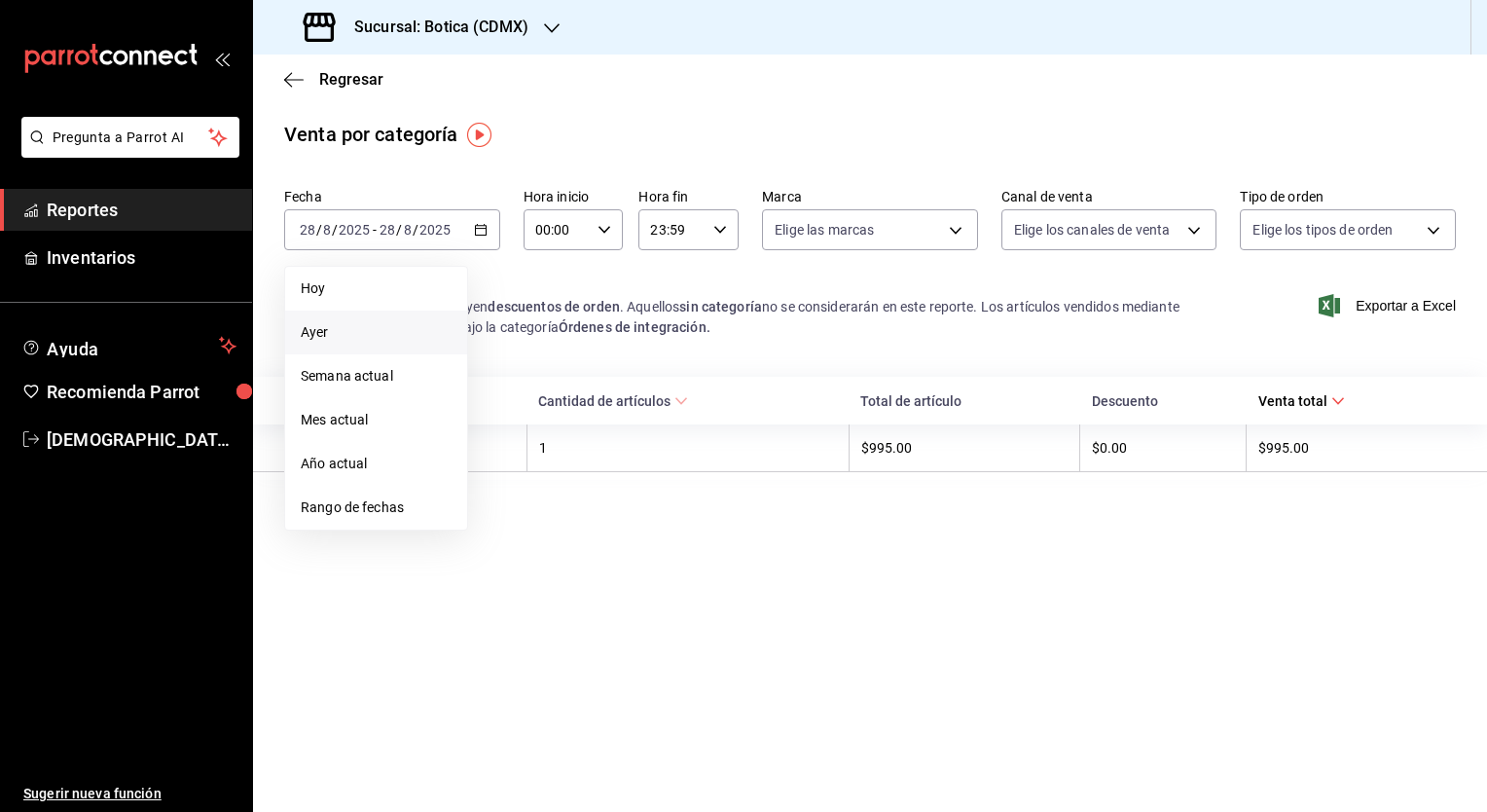
click at [323, 341] on span "Ayer" at bounding box center [375, 332] width 151 height 20
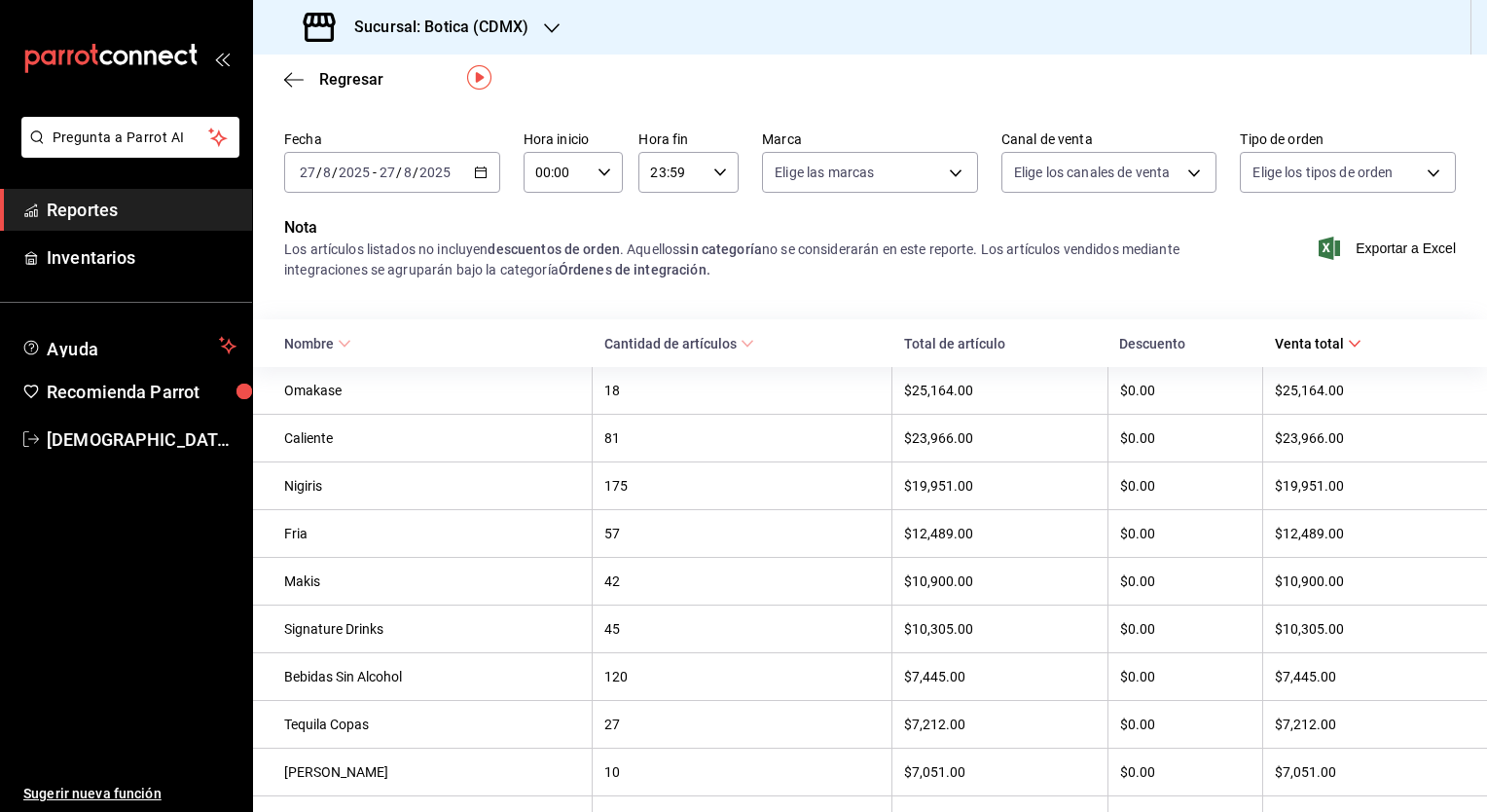
scroll to position [60, 0]
